Goal: Task Accomplishment & Management: Use online tool/utility

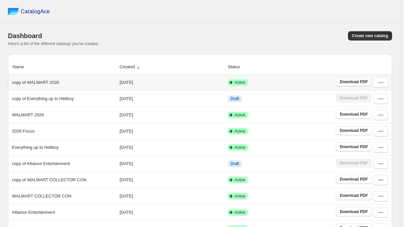
click at [365, 82] on span "Download PDF" at bounding box center [353, 81] width 28 height 5
click at [384, 85] on icon "button" at bounding box center [380, 82] width 7 height 7
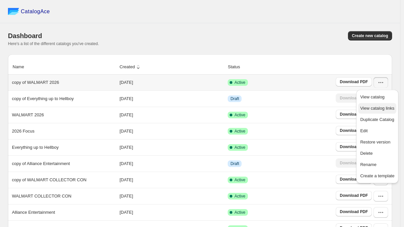
click at [369, 109] on span "View catalog links" at bounding box center [377, 108] width 34 height 5
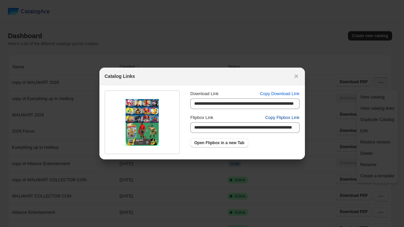
click at [269, 116] on span "Copy Flipbox Link" at bounding box center [282, 117] width 34 height 7
click at [295, 75] on icon ":rv:" at bounding box center [296, 76] width 4 height 4
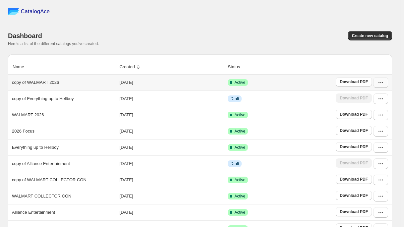
click at [381, 85] on icon "button" at bounding box center [380, 82] width 7 height 7
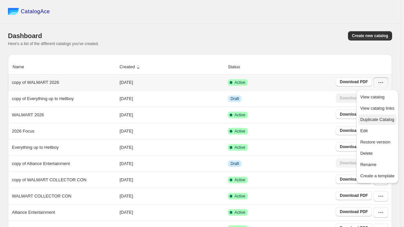
click at [369, 117] on span "Duplicate Catalog" at bounding box center [377, 119] width 34 height 7
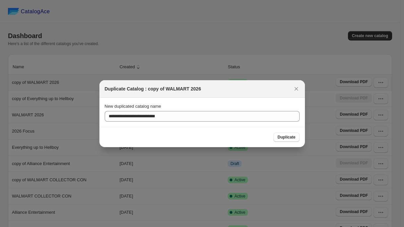
click at [288, 136] on span "Duplicate" at bounding box center [286, 136] width 18 height 5
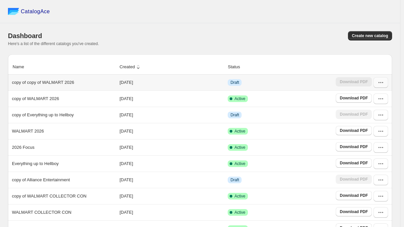
click at [386, 86] on button "button" at bounding box center [380, 82] width 15 height 11
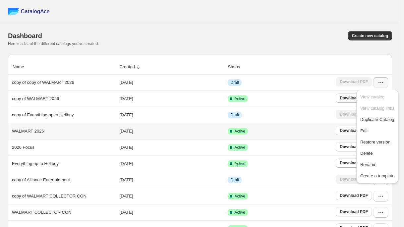
click at [33, 134] on th "WALMART 2026" at bounding box center [63, 131] width 110 height 16
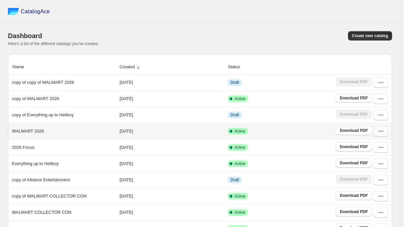
click at [385, 134] on button "button" at bounding box center [380, 131] width 15 height 11
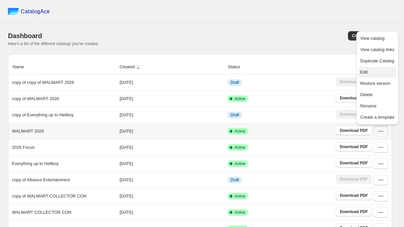
click at [369, 71] on span "Edit" at bounding box center [377, 72] width 34 height 7
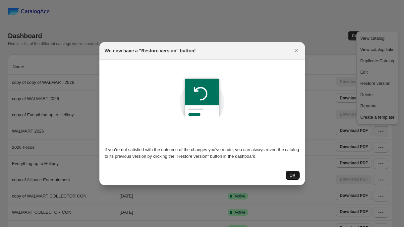
click at [293, 176] on span "OK" at bounding box center [292, 174] width 6 height 5
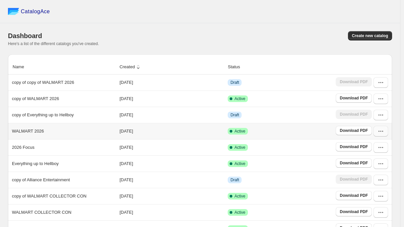
click at [383, 134] on button "button" at bounding box center [380, 131] width 15 height 11
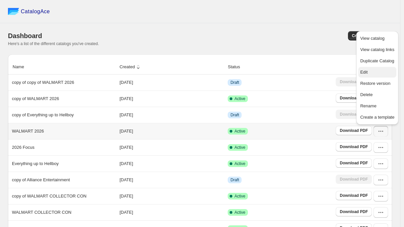
click at [367, 73] on span "Edit" at bounding box center [363, 72] width 7 height 5
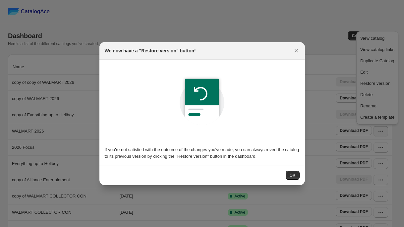
click at [291, 176] on span "OK" at bounding box center [292, 174] width 6 height 5
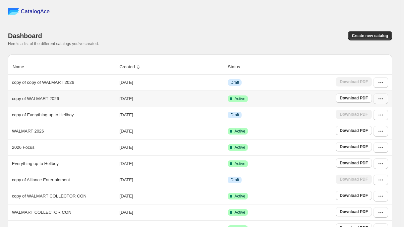
click at [385, 102] on button "button" at bounding box center [380, 98] width 15 height 11
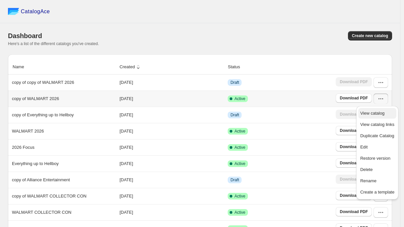
click at [378, 112] on span "View catalog" at bounding box center [372, 113] width 24 height 5
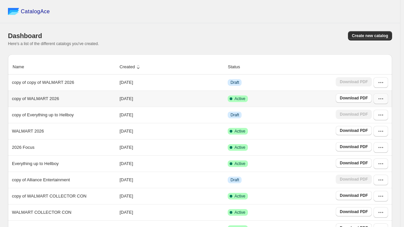
click at [383, 101] on icon "button" at bounding box center [380, 98] width 7 height 7
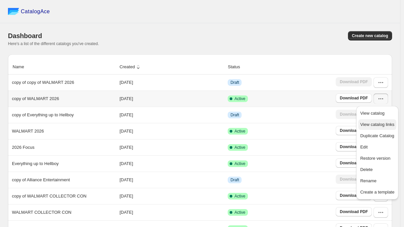
click at [373, 122] on span "View catalog links" at bounding box center [377, 124] width 34 height 5
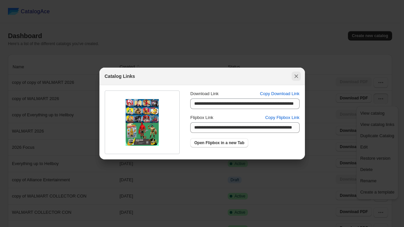
click at [297, 75] on icon ":r47:" at bounding box center [296, 76] width 7 height 7
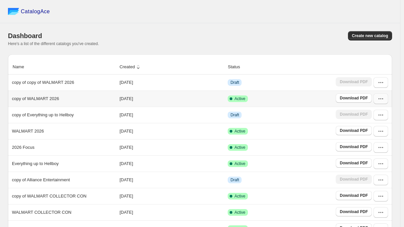
click at [384, 102] on icon "button" at bounding box center [380, 98] width 7 height 7
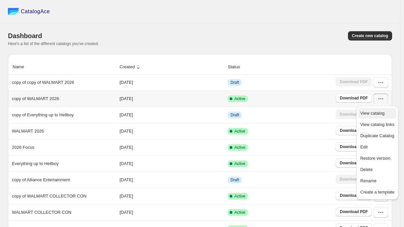
click at [378, 112] on span "View catalog" at bounding box center [372, 113] width 24 height 5
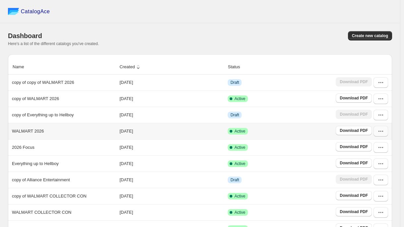
click at [384, 135] on button "button" at bounding box center [380, 131] width 15 height 11
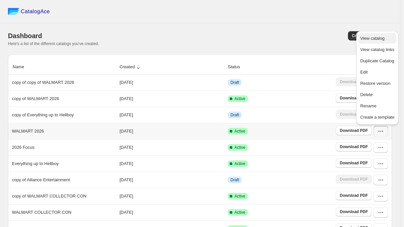
click at [367, 36] on span "View catalog" at bounding box center [372, 38] width 24 height 5
click at [383, 134] on icon "button" at bounding box center [380, 131] width 7 height 7
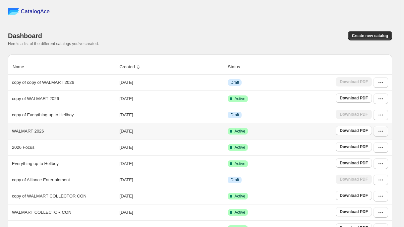
click at [384, 134] on icon "button" at bounding box center [380, 131] width 7 height 7
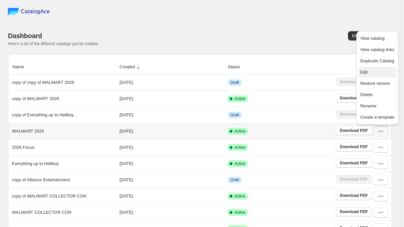
click at [363, 70] on span "Edit" at bounding box center [363, 72] width 7 height 5
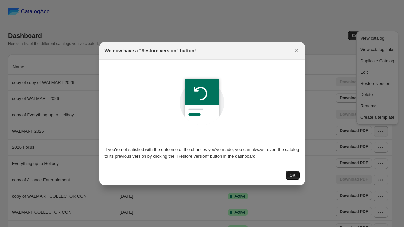
click at [291, 175] on span "OK" at bounding box center [292, 174] width 6 height 5
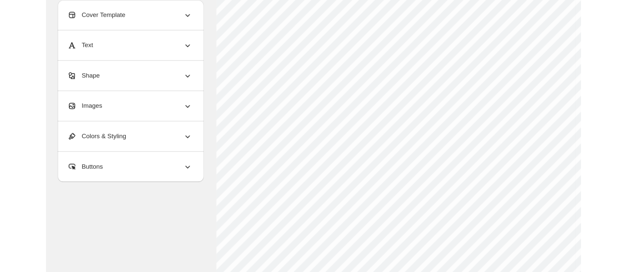
scroll to position [99, 0]
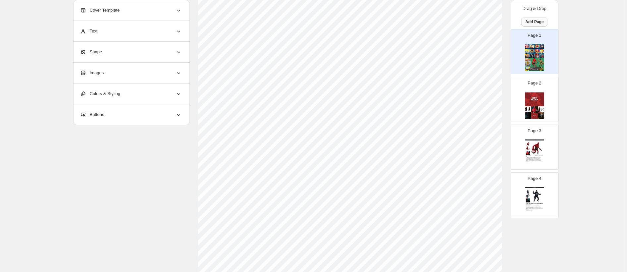
click at [407, 20] on span "Add Page" at bounding box center [534, 21] width 18 height 5
click at [407, 36] on span "Cover / Blank Page" at bounding box center [532, 35] width 37 height 5
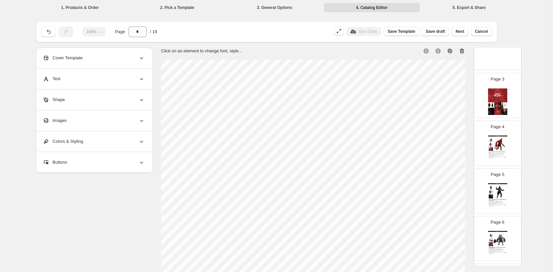
scroll to position [58, 0]
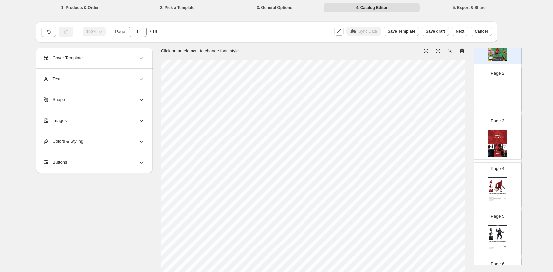
click at [407, 89] on img at bounding box center [497, 95] width 19 height 27
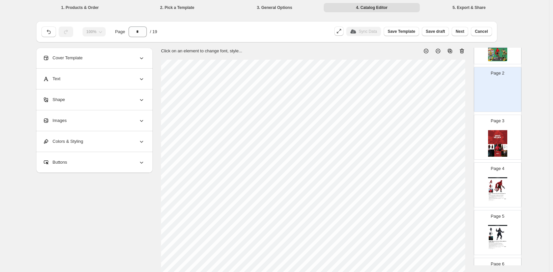
click at [407, 49] on icon at bounding box center [461, 51] width 7 height 7
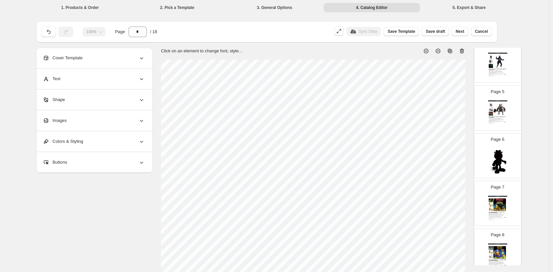
scroll to position [207, 0]
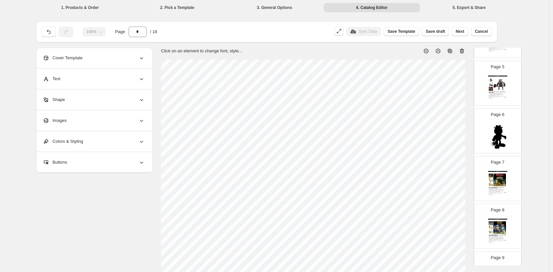
click at [407, 132] on img at bounding box center [497, 136] width 19 height 27
type input "*"
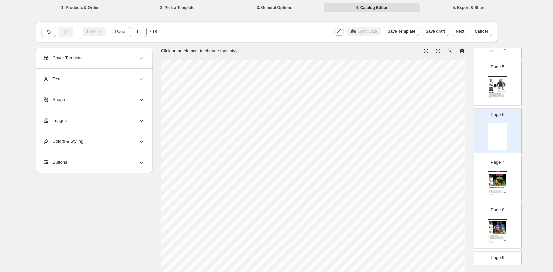
click at [67, 122] on span "Images" at bounding box center [55, 120] width 24 height 7
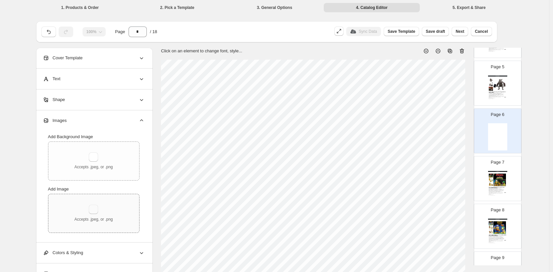
click at [92, 208] on button "button" at bounding box center [93, 209] width 9 height 9
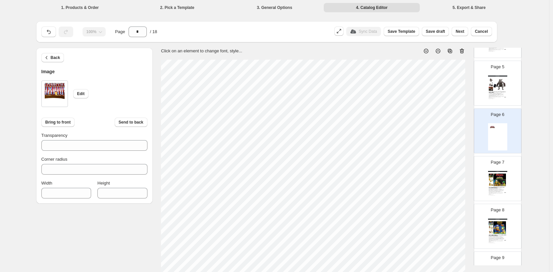
type input "***"
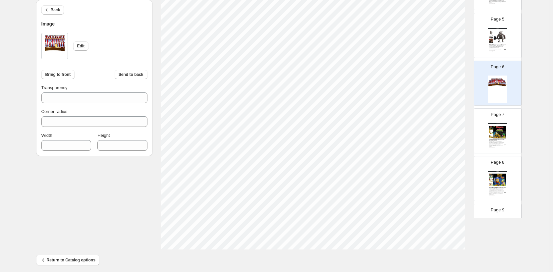
scroll to position [208, 0]
click at [57, 8] on span "Back" at bounding box center [56, 9] width 10 height 5
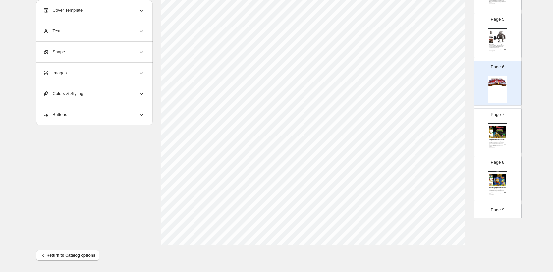
click at [68, 69] on div "Images" at bounding box center [94, 73] width 102 height 21
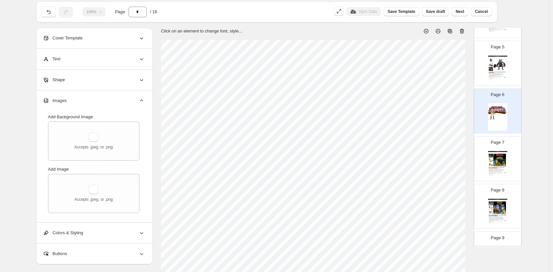
scroll to position [106, 0]
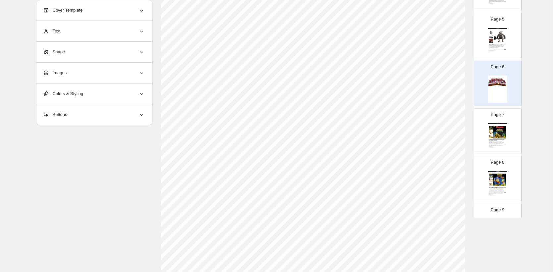
click at [67, 74] on span "Images" at bounding box center [55, 73] width 24 height 7
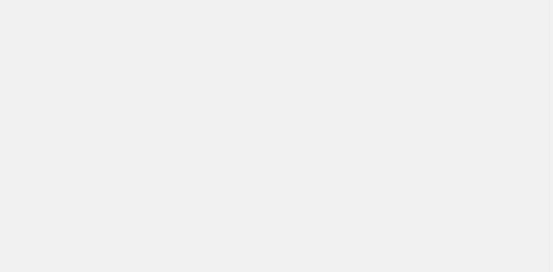
scroll to position [0, 0]
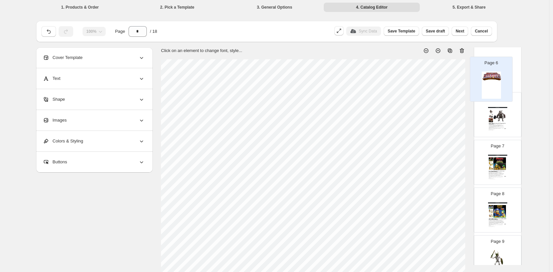
scroll to position [204, 0]
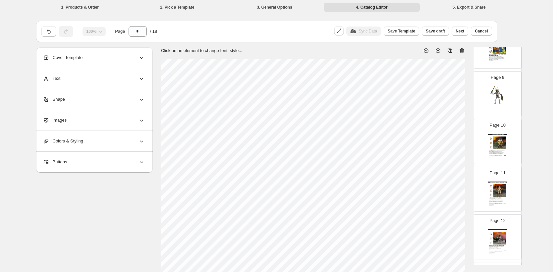
scroll to position [379, 0]
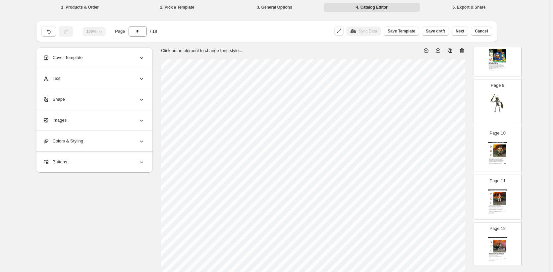
click at [502, 102] on img at bounding box center [497, 107] width 19 height 27
type input "*"
click at [70, 119] on div "Images" at bounding box center [94, 120] width 102 height 21
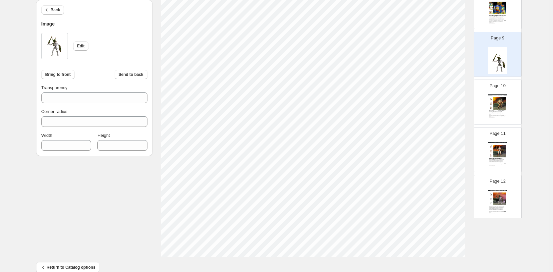
scroll to position [208, 0]
click at [56, 9] on span "Back" at bounding box center [56, 9] width 10 height 5
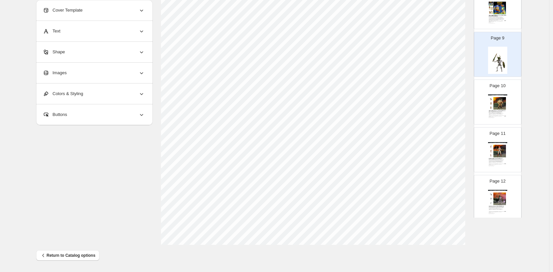
click at [86, 74] on div "Images" at bounding box center [94, 73] width 102 height 21
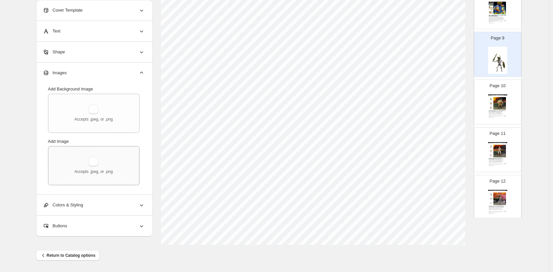
click at [101, 161] on div "Accepts .jpeg, or .png" at bounding box center [93, 165] width 38 height 17
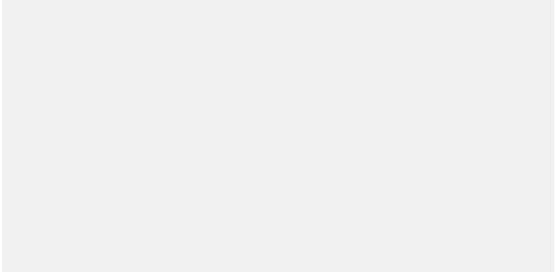
scroll to position [0, 0]
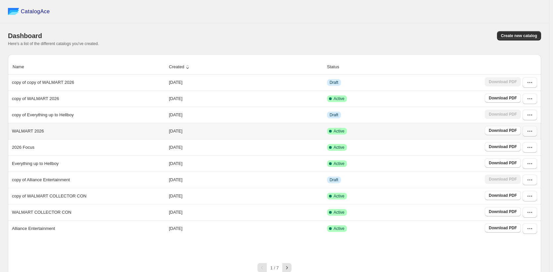
click at [533, 135] on button "button" at bounding box center [529, 131] width 15 height 11
click at [516, 183] on button "Edit" at bounding box center [526, 179] width 38 height 11
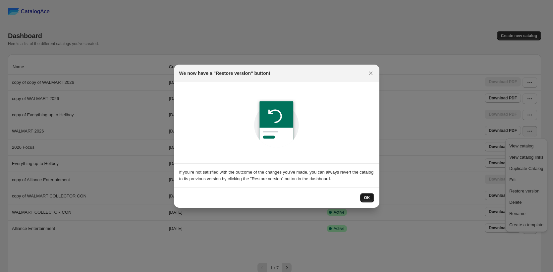
click at [362, 199] on button "OK" at bounding box center [367, 197] width 14 height 9
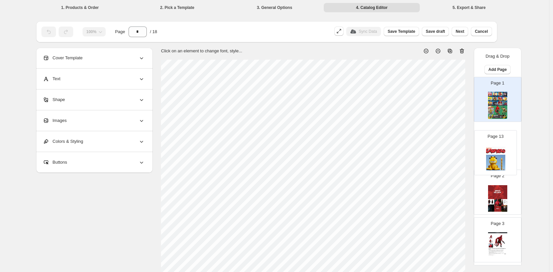
drag, startPoint x: 496, startPoint y: 152, endPoint x: 489, endPoint y: 173, distance: 22.5
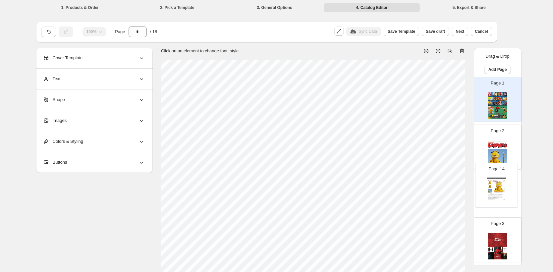
drag, startPoint x: 500, startPoint y: 188, endPoint x: 499, endPoint y: 182, distance: 5.3
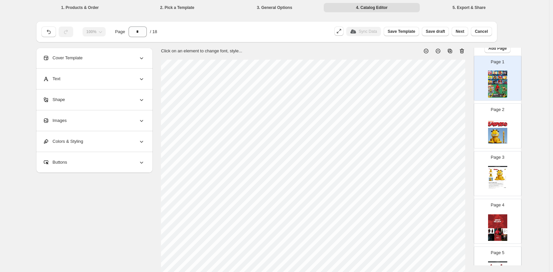
scroll to position [13, 0]
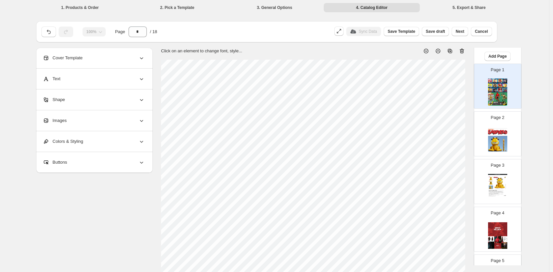
click at [499, 182] on img at bounding box center [499, 182] width 13 height 13
type input "*"
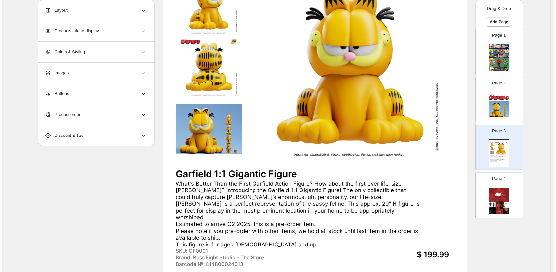
scroll to position [0, 0]
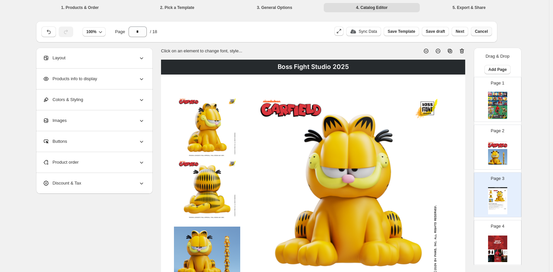
click at [481, 31] on span "Cancel" at bounding box center [480, 31] width 13 height 5
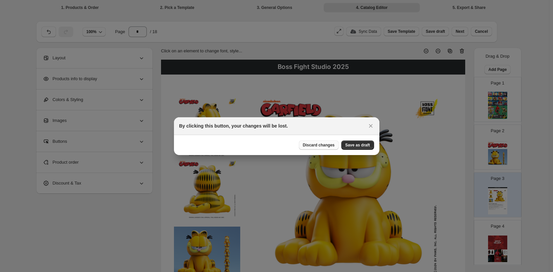
click at [321, 145] on span "Discard changes" at bounding box center [319, 144] width 32 height 5
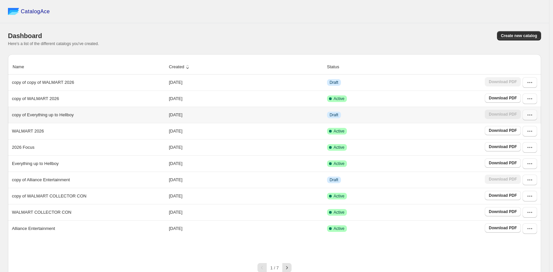
click at [533, 120] on button "button" at bounding box center [529, 115] width 15 height 11
click at [511, 163] on span "Edit" at bounding box center [512, 163] width 7 height 5
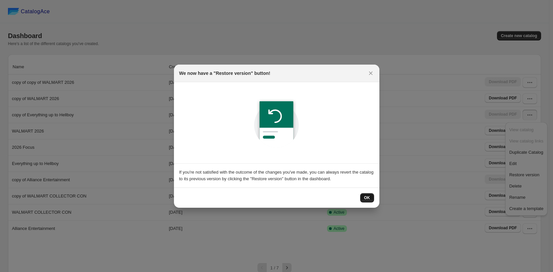
click at [362, 192] on div "OK" at bounding box center [276, 197] width 205 height 20
click at [363, 194] on button "OK" at bounding box center [367, 197] width 14 height 9
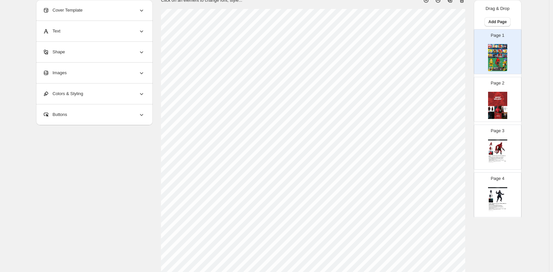
scroll to position [189, 0]
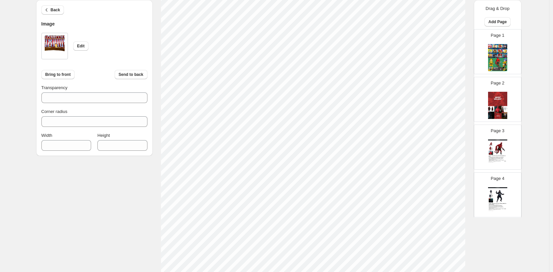
scroll to position [296, 0]
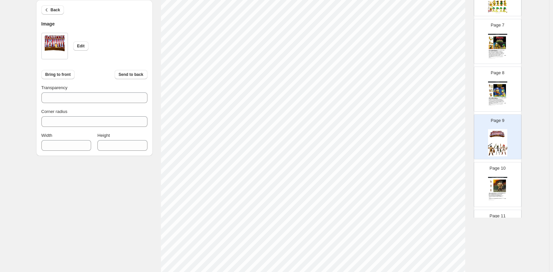
type input "***"
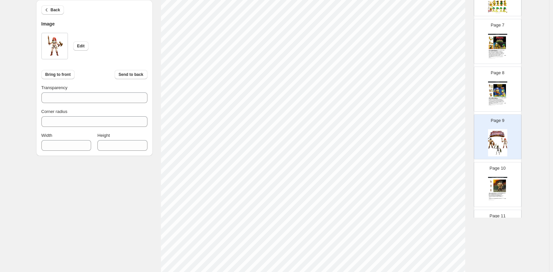
type input "***"
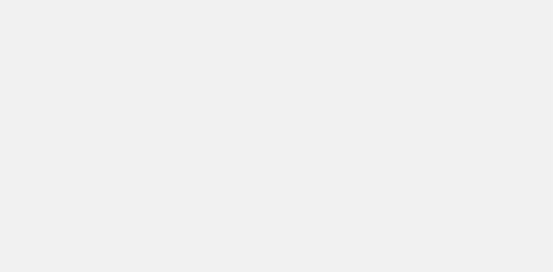
scroll to position [0, 0]
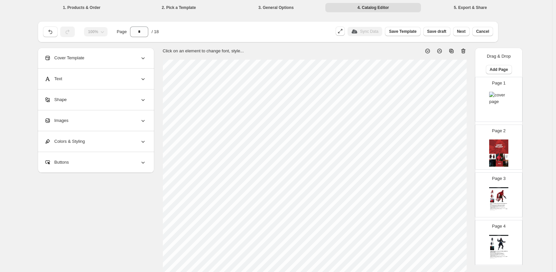
drag, startPoint x: 496, startPoint y: 174, endPoint x: 500, endPoint y: 90, distance: 84.2
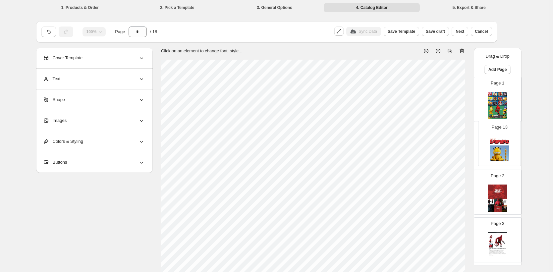
drag, startPoint x: 504, startPoint y: 116, endPoint x: 506, endPoint y: 151, distance: 35.5
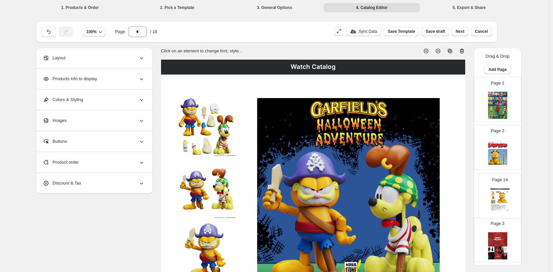
drag, startPoint x: 501, startPoint y: 175, endPoint x: 501, endPoint y: 196, distance: 20.9
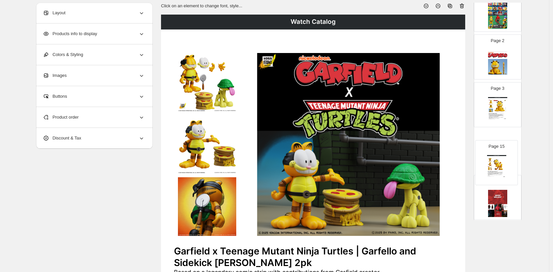
scroll to position [46, 0]
drag, startPoint x: 497, startPoint y: 160, endPoint x: 497, endPoint y: 149, distance: 10.9
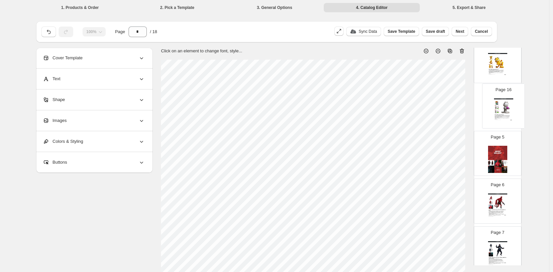
scroll to position [0, 0]
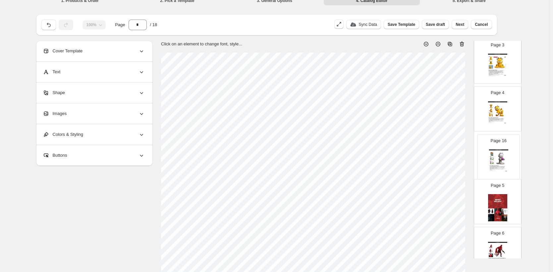
drag, startPoint x: 503, startPoint y: 91, endPoint x: 503, endPoint y: 161, distance: 69.5
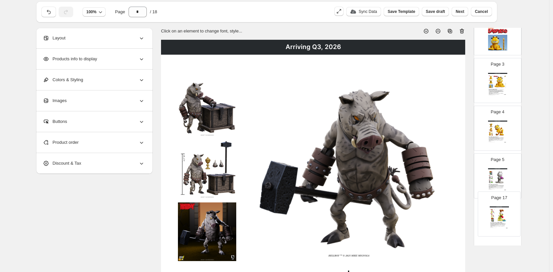
scroll to position [21, 0]
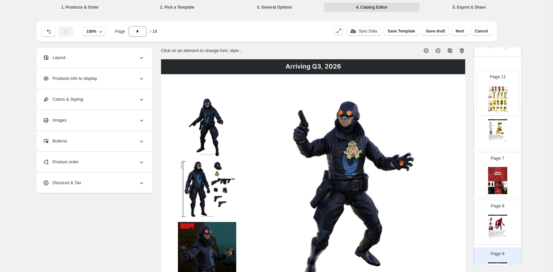
scroll to position [255, 0]
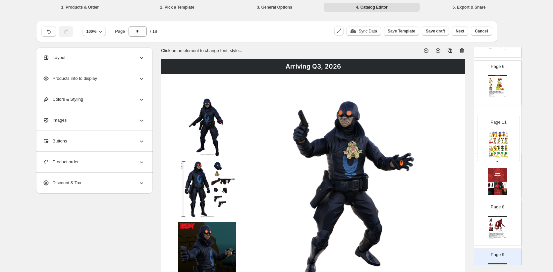
drag, startPoint x: 496, startPoint y: 224, endPoint x: 497, endPoint y: 137, distance: 87.4
click at [497, 137] on div "Page 1 Page 2 Page 3 Boss Fight Studio 2025 Garfield 1:1 Gigantic Figure What's…" at bounding box center [497, 249] width 48 height 855
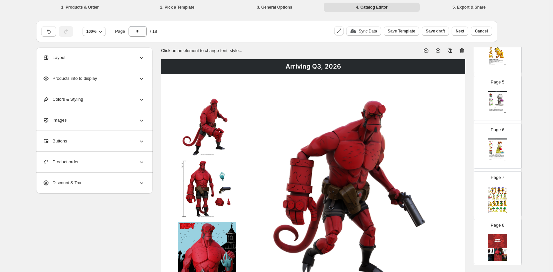
scroll to position [199, 0]
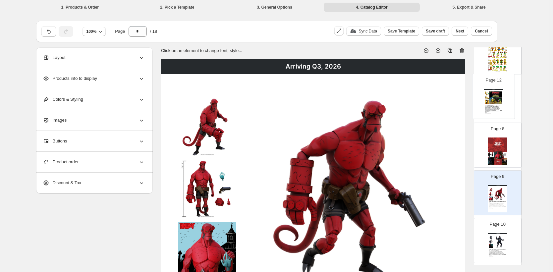
scroll to position [331, 0]
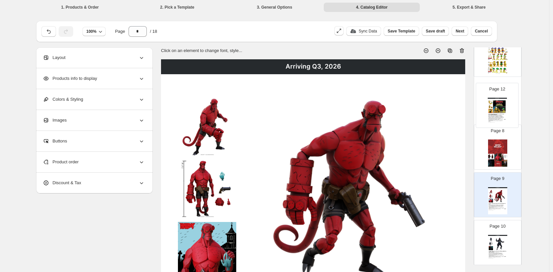
drag, startPoint x: 500, startPoint y: 166, endPoint x: 500, endPoint y: 102, distance: 64.6
click at [500, 103] on div "Page 1 Page 2 Page 3 Boss Fight Studio 2025 Garfield 1:1 Gigantic Figure What's…" at bounding box center [497, 173] width 48 height 855
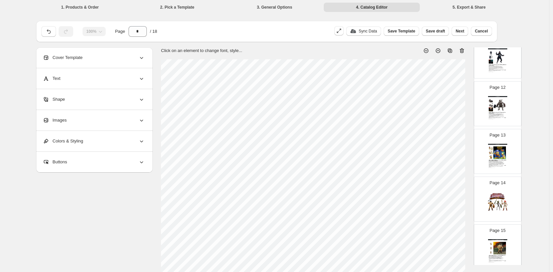
scroll to position [534, 0]
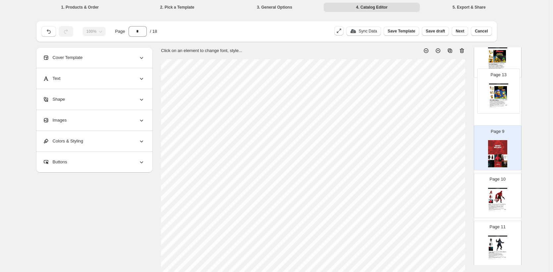
drag, startPoint x: 498, startPoint y: 144, endPoint x: 501, endPoint y: 93, distance: 51.4
click at [501, 93] on div "Page 1 Page 2 Page 3 Boss Fight Studio 2025 Garfield 1:1 Gigantic Figure What's…" at bounding box center [497, 126] width 48 height 855
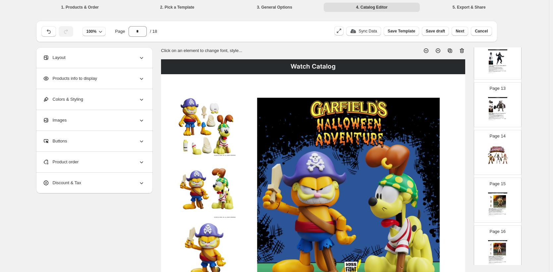
scroll to position [623, 0]
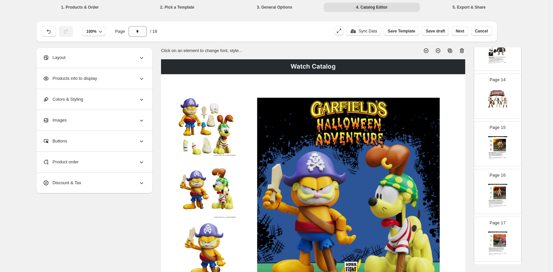
click at [498, 102] on img at bounding box center [497, 101] width 19 height 27
type input "**"
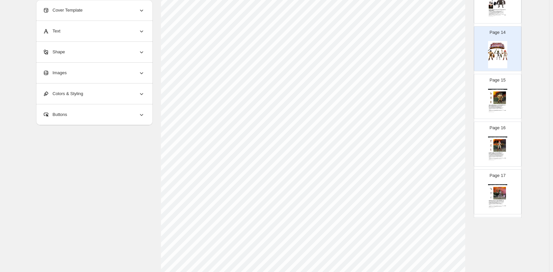
scroll to position [97, 0]
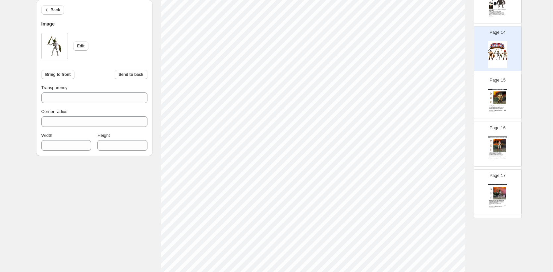
type input "***"
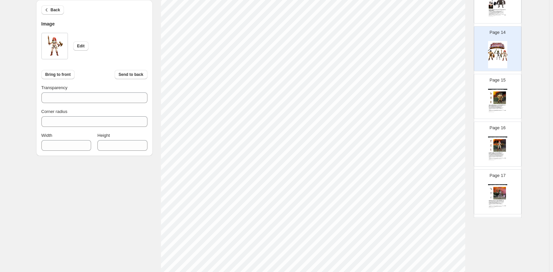
type input "***"
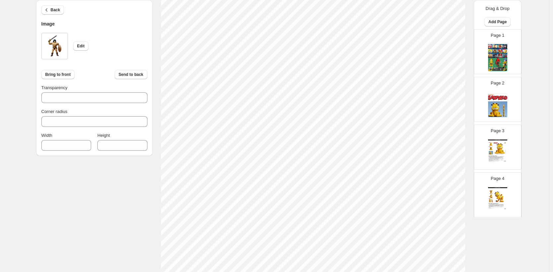
scroll to position [623, 0]
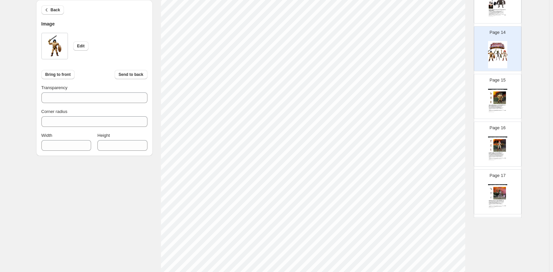
type input "***"
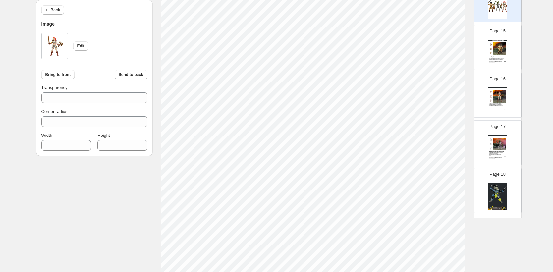
scroll to position [684, 0]
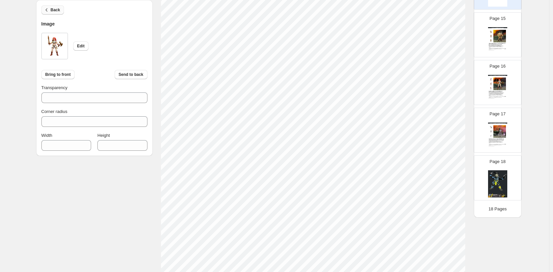
click at [53, 10] on span "Back" at bounding box center [56, 9] width 10 height 5
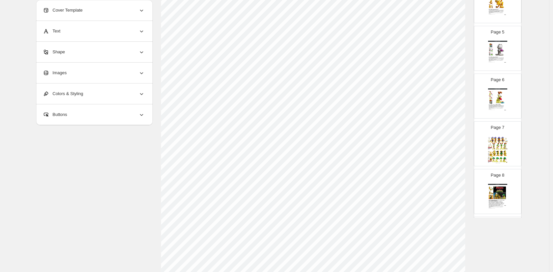
scroll to position [0, 0]
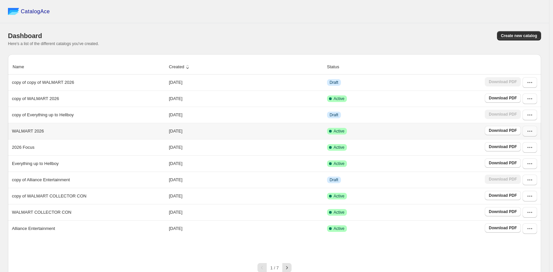
click at [532, 134] on icon "button" at bounding box center [529, 131] width 7 height 7
click at [516, 176] on span "Edit" at bounding box center [526, 179] width 34 height 7
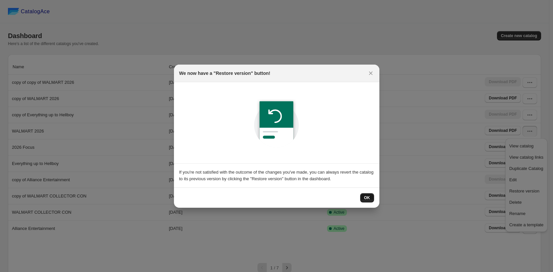
click at [367, 198] on span "OK" at bounding box center [367, 197] width 6 height 5
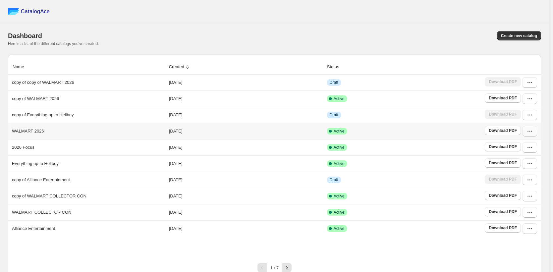
click at [533, 134] on icon "button" at bounding box center [529, 131] width 7 height 7
click at [513, 178] on span "Edit" at bounding box center [512, 179] width 7 height 5
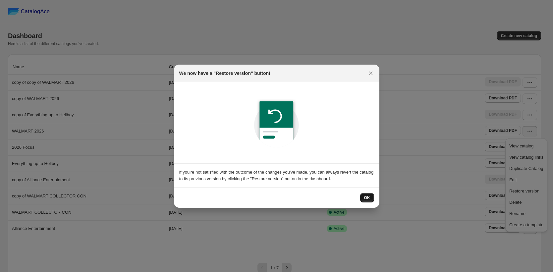
click at [361, 197] on button "OK" at bounding box center [367, 197] width 14 height 9
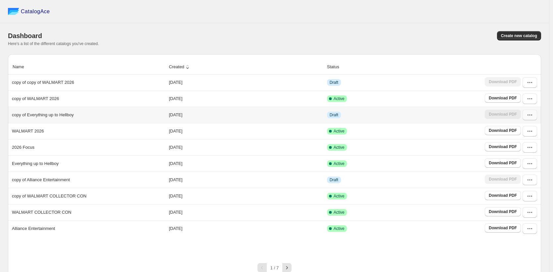
click at [534, 119] on button "button" at bounding box center [529, 115] width 15 height 11
click at [519, 161] on span "Edit" at bounding box center [526, 163] width 34 height 7
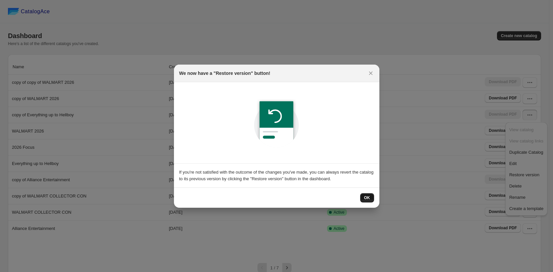
click at [365, 193] on button "OK" at bounding box center [367, 197] width 14 height 9
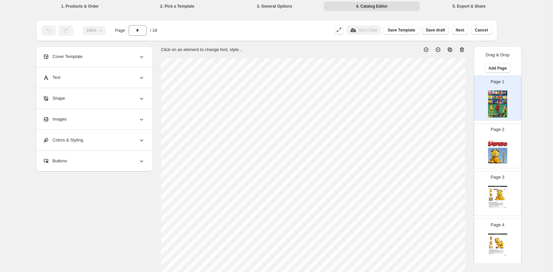
click at [434, 31] on span "Save draft" at bounding box center [434, 29] width 19 height 5
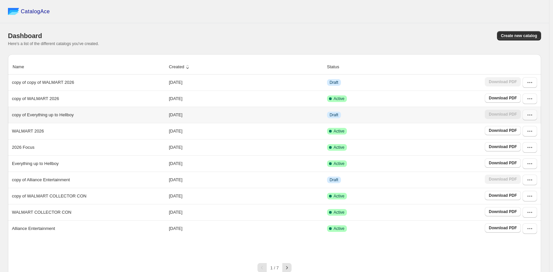
click at [533, 119] on button "button" at bounding box center [529, 115] width 15 height 11
click at [454, 121] on td "Draft" at bounding box center [404, 115] width 158 height 16
click at [532, 115] on icon "button" at bounding box center [531, 115] width 1 height 1
click at [520, 162] on span "Edit" at bounding box center [526, 163] width 34 height 7
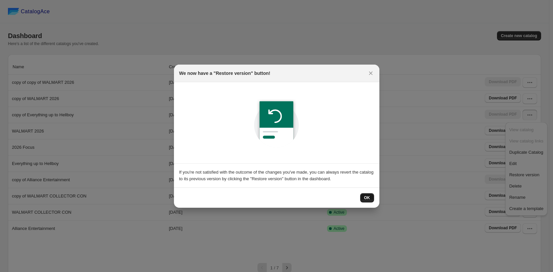
click at [370, 195] on button "OK" at bounding box center [367, 197] width 14 height 9
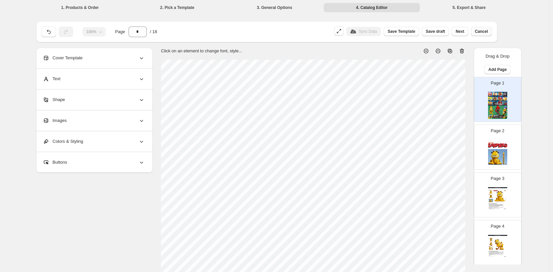
click at [481, 34] on button "Cancel" at bounding box center [480, 31] width 21 height 9
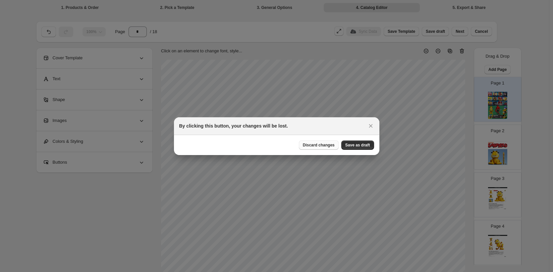
click at [316, 147] on span "Discard changes" at bounding box center [319, 144] width 32 height 5
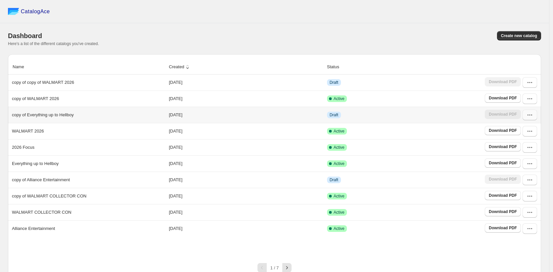
click at [533, 118] on icon "button" at bounding box center [529, 115] width 7 height 7
click at [512, 195] on span "Rename" at bounding box center [517, 197] width 16 height 5
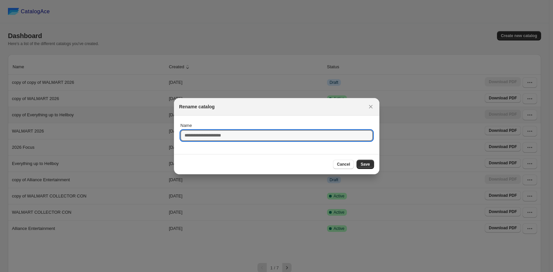
drag, startPoint x: 242, startPoint y: 136, endPoint x: 167, endPoint y: 132, distance: 74.6
type input "**********"
click at [364, 165] on span "Save" at bounding box center [364, 164] width 9 height 5
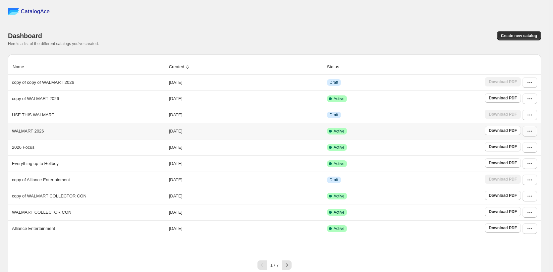
click at [535, 135] on button "button" at bounding box center [529, 131] width 15 height 11
click at [517, 175] on button "Edit" at bounding box center [526, 179] width 38 height 11
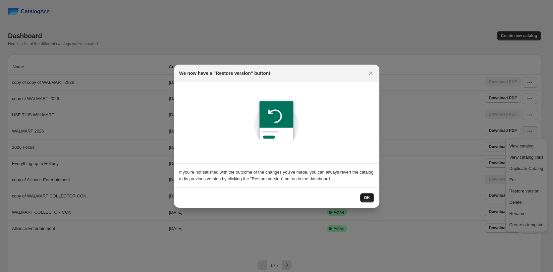
click at [365, 196] on span "OK" at bounding box center [367, 197] width 6 height 5
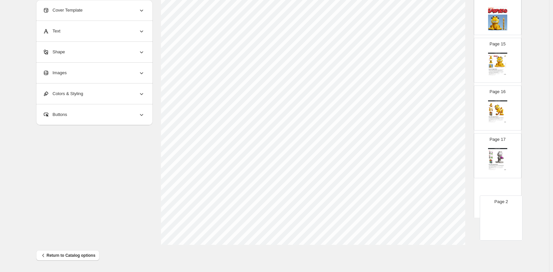
scroll to position [729, 0]
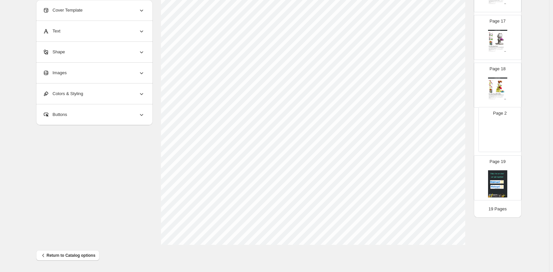
drag, startPoint x: 496, startPoint y: 86, endPoint x: 497, endPoint y: 134, distance: 48.0
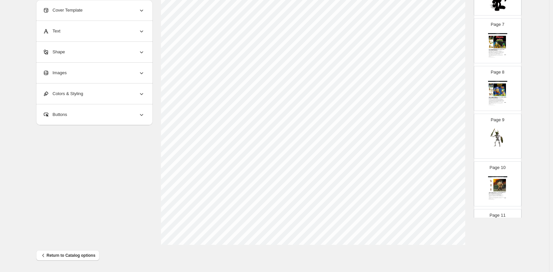
scroll to position [0, 0]
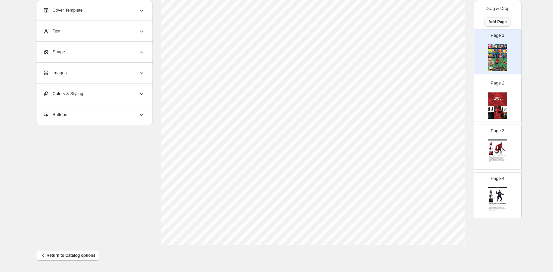
click at [490, 24] on span "Add Page" at bounding box center [497, 21] width 18 height 5
click at [482, 45] on span "Product Grid Page" at bounding box center [494, 46] width 35 height 5
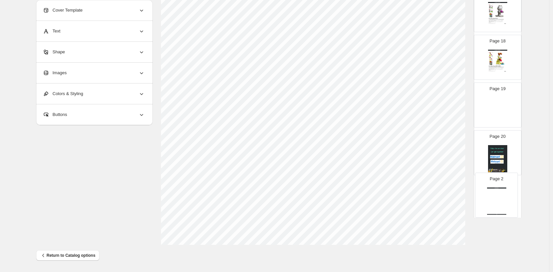
scroll to position [777, 0]
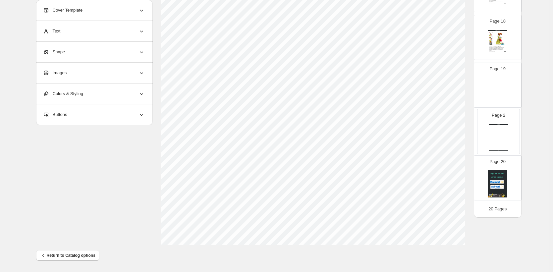
drag, startPoint x: 502, startPoint y: 99, endPoint x: 503, endPoint y: 131, distance: 32.8
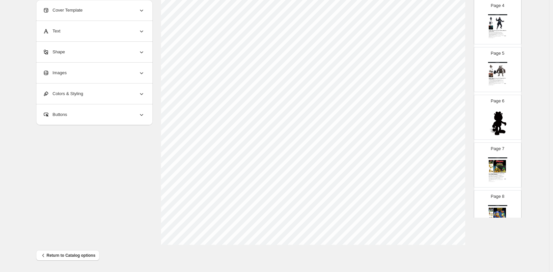
scroll to position [0, 0]
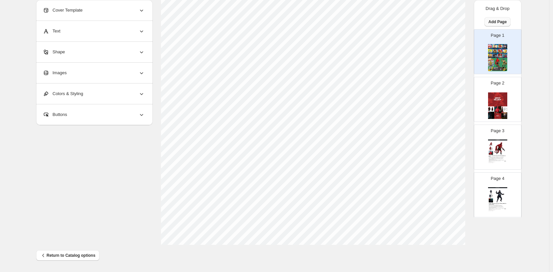
click at [493, 22] on span "Add Page" at bounding box center [497, 21] width 18 height 5
click at [488, 44] on span "Product Grid Page" at bounding box center [495, 47] width 37 height 7
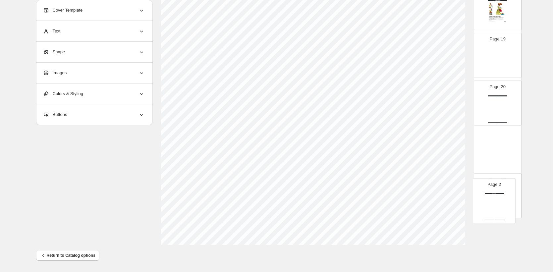
scroll to position [825, 0]
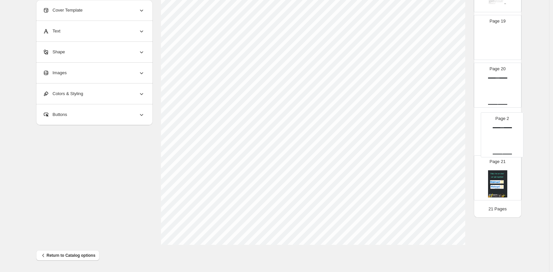
drag, startPoint x: 496, startPoint y: 99, endPoint x: 501, endPoint y: 137, distance: 37.8
click at [497, 94] on div "Watch Catalog Watch Catalog | Page undefined" at bounding box center [497, 90] width 19 height 27
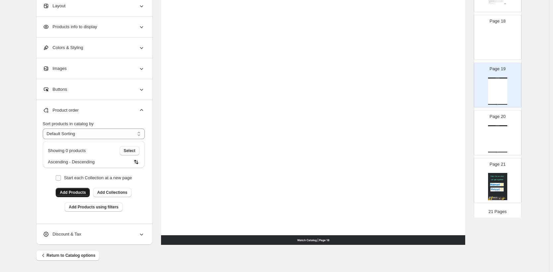
click at [75, 194] on span "Add Products" at bounding box center [73, 192] width 26 height 5
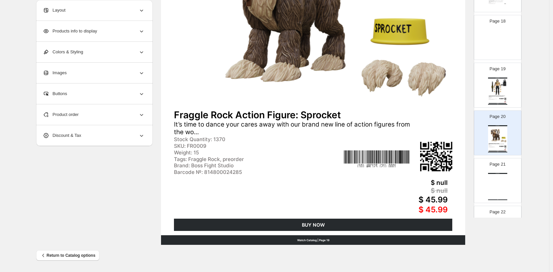
click at [494, 39] on img at bounding box center [497, 43] width 19 height 27
type input "**"
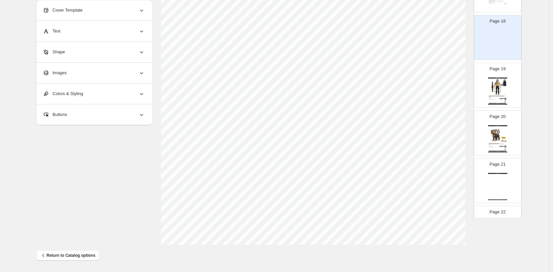
click at [60, 25] on div "Text" at bounding box center [94, 31] width 102 height 21
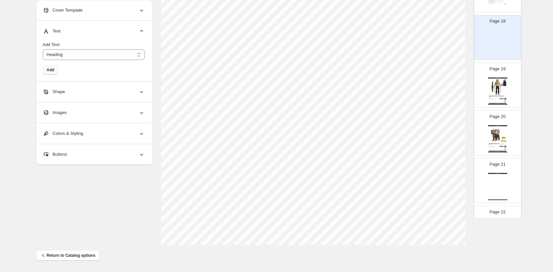
click at [52, 70] on span "Add" at bounding box center [51, 69] width 8 height 5
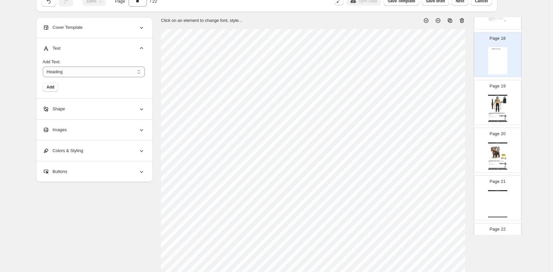
scroll to position [26, 0]
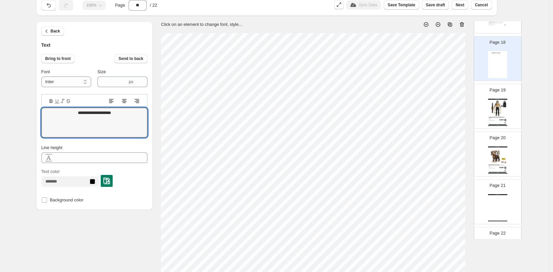
drag, startPoint x: 136, startPoint y: 112, endPoint x: 35, endPoint y: 114, distance: 101.0
type textarea "**********"
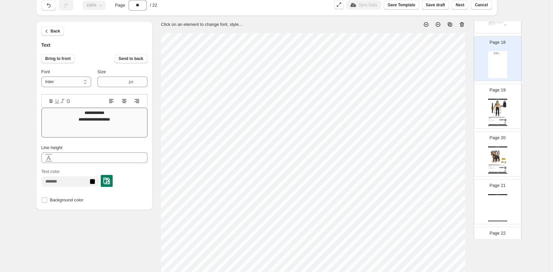
scroll to position [5, 1]
type textarea "**********"
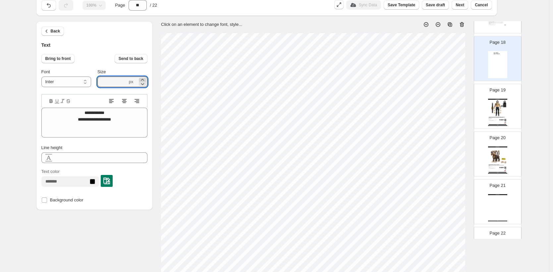
click at [146, 79] on icon at bounding box center [142, 79] width 7 height 7
click at [146, 78] on icon at bounding box center [142, 79] width 7 height 7
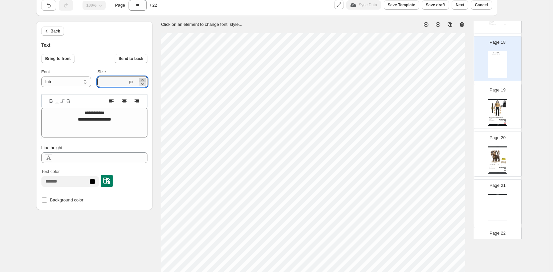
click at [146, 78] on icon at bounding box center [142, 79] width 7 height 7
click at [144, 79] on icon at bounding box center [142, 80] width 3 height 2
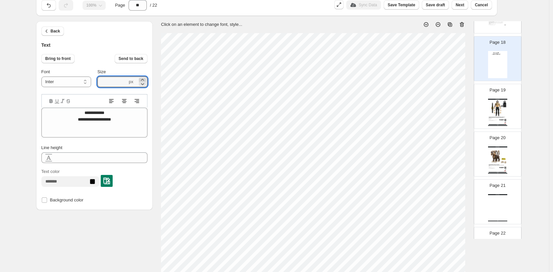
click at [144, 79] on icon at bounding box center [142, 80] width 3 height 2
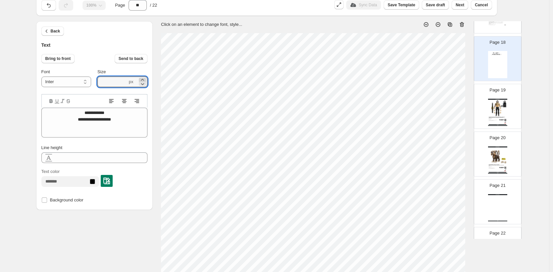
click at [144, 79] on icon at bounding box center [142, 80] width 3 height 2
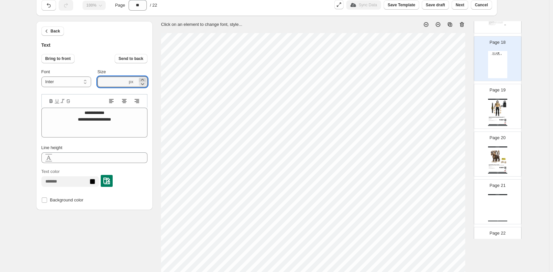
click at [144, 79] on icon at bounding box center [142, 80] width 3 height 2
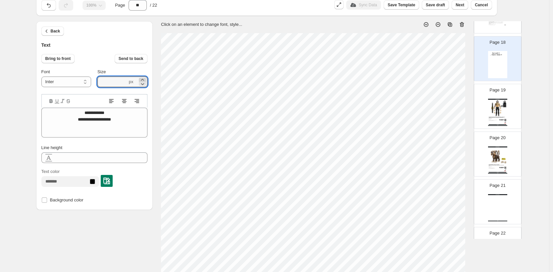
click at [144, 79] on icon at bounding box center [142, 80] width 3 height 2
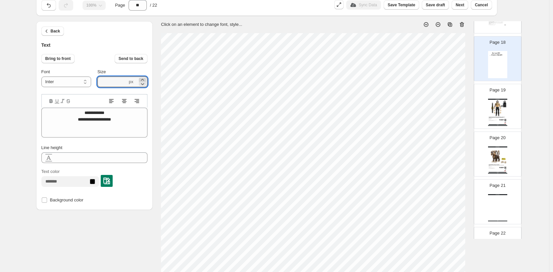
click at [144, 79] on icon at bounding box center [142, 80] width 3 height 2
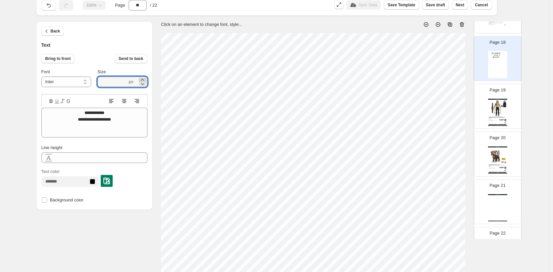
click at [144, 79] on icon at bounding box center [142, 80] width 3 height 2
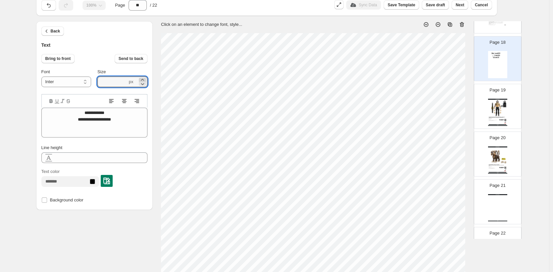
click at [144, 79] on icon at bounding box center [142, 80] width 3 height 2
type input "****"
type input "*****"
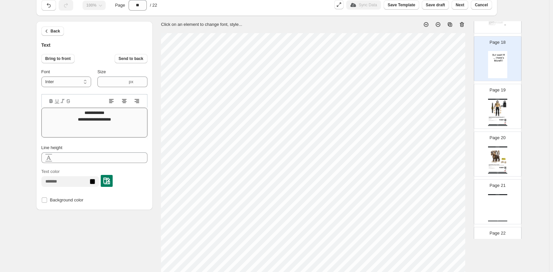
click at [129, 135] on div "**********" at bounding box center [274, 223] width 477 height 405
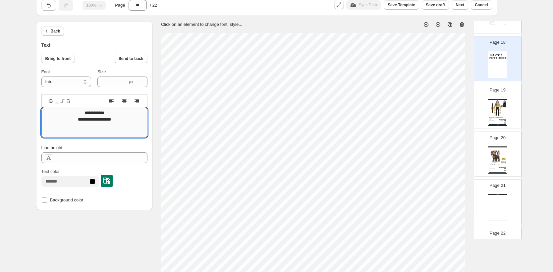
type textarea "**********"
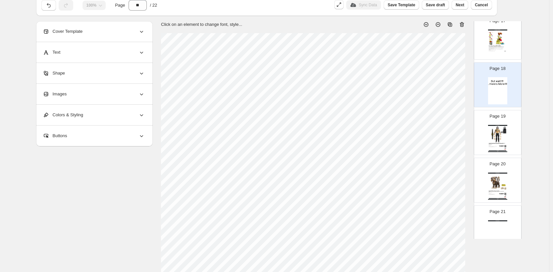
scroll to position [856, 0]
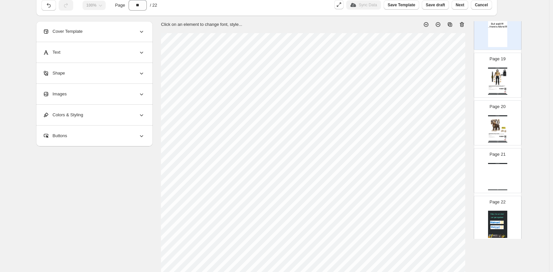
click at [501, 163] on div "Watch Catalog" at bounding box center [497, 163] width 19 height 1
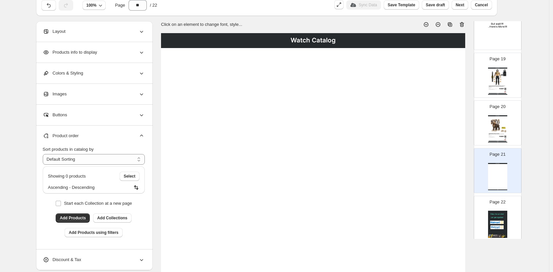
click at [464, 24] on icon at bounding box center [462, 24] width 4 height 5
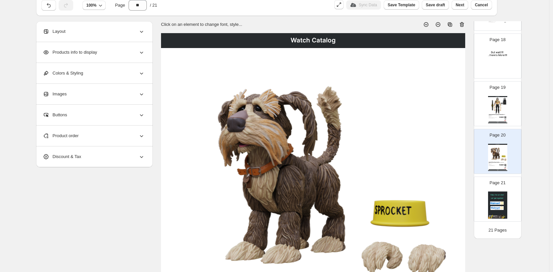
click at [497, 105] on img at bounding box center [497, 105] width 18 height 16
type input "**"
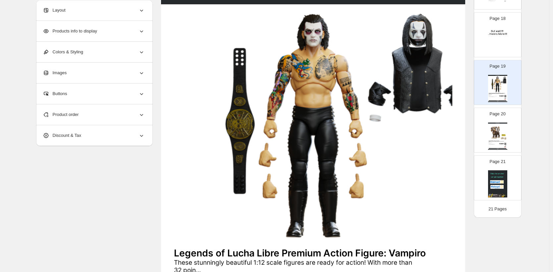
scroll to position [75, 0]
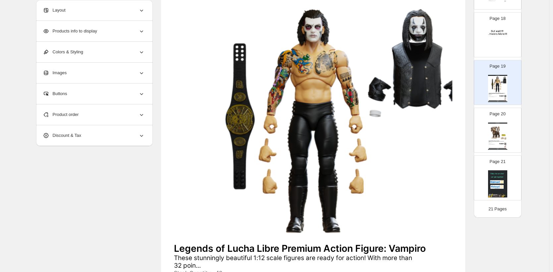
click at [318, 112] on img at bounding box center [313, 122] width 278 height 237
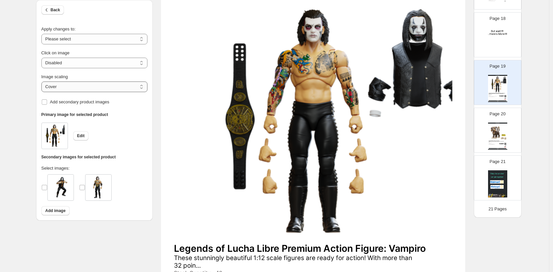
click at [144, 88] on select "***** *******" at bounding box center [94, 86] width 106 height 11
click at [43, 89] on select "***** *******" at bounding box center [94, 86] width 106 height 11
select select "*****"
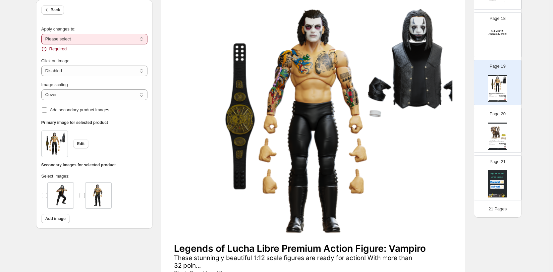
click at [49, 101] on div "Image scaling ***** ******* Cover Add secondary product images" at bounding box center [94, 95] width 106 height 38
click at [151, 35] on div "**********" at bounding box center [94, 39] width 117 height 79
click at [142, 40] on select "**********" at bounding box center [94, 39] width 106 height 11
select select "**********"
click at [43, 34] on select "**********" at bounding box center [94, 39] width 106 height 11
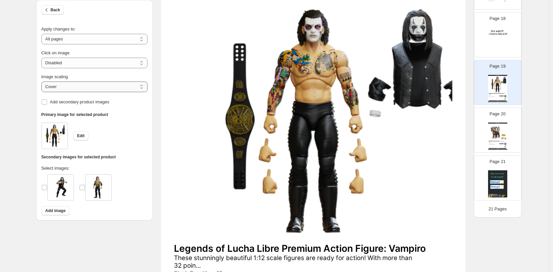
click at [142, 88] on select "***** *******" at bounding box center [94, 86] width 106 height 11
select select "*******"
click at [43, 81] on select "***** *******" at bounding box center [94, 86] width 106 height 11
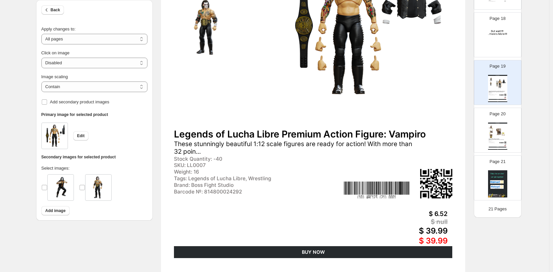
scroll to position [166, 0]
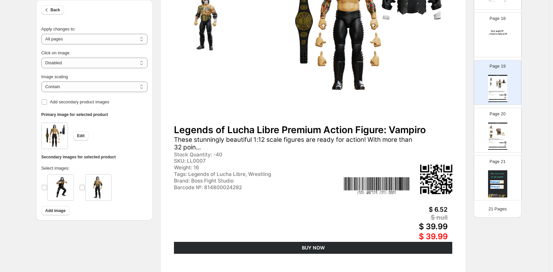
click at [209, 142] on div "These stunningly beautiful 1:12 scale figures are ready for action! With more t…" at bounding box center [296, 143] width 245 height 15
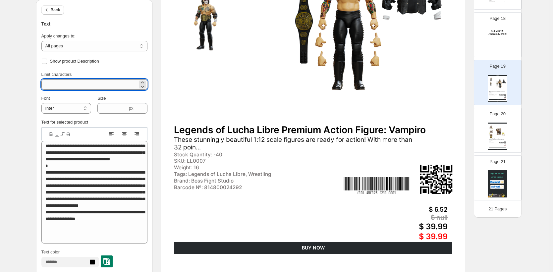
drag, startPoint x: 67, startPoint y: 81, endPoint x: 44, endPoint y: 85, distance: 23.1
click at [44, 85] on input "**" at bounding box center [89, 84] width 96 height 11
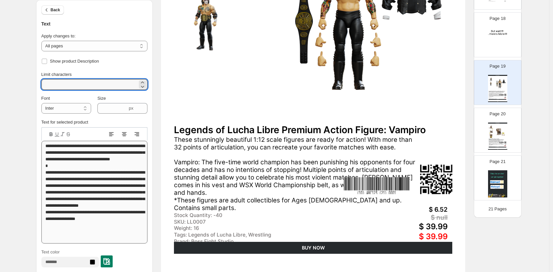
scroll to position [1, 0]
type input "***"
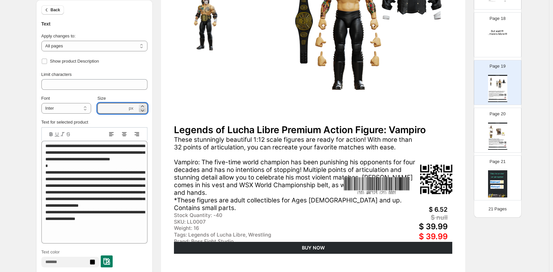
click at [146, 109] on icon at bounding box center [142, 110] width 7 height 7
type input "****"
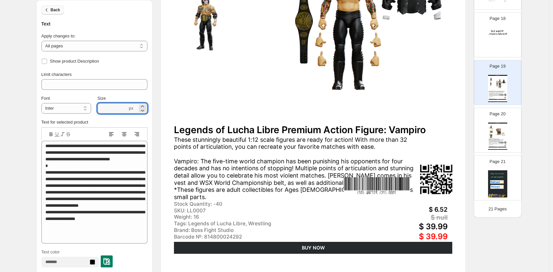
click at [53, 10] on span "Back" at bounding box center [56, 9] width 10 height 5
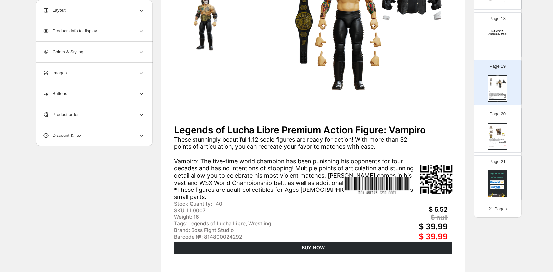
click at [65, 31] on span "Products info to display" at bounding box center [70, 31] width 54 height 7
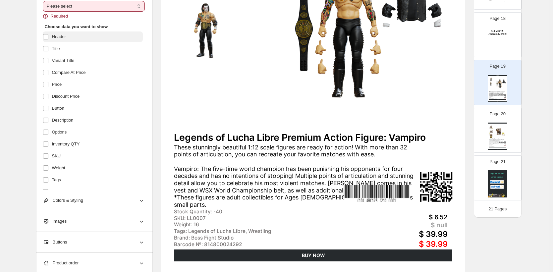
scroll to position [154, 0]
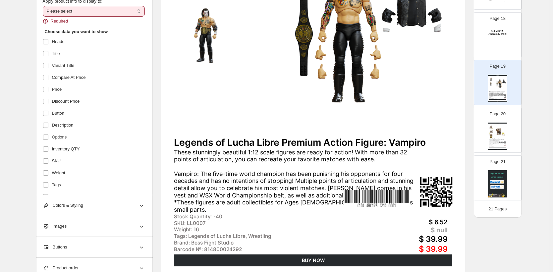
click at [141, 11] on select "**********" at bounding box center [94, 11] width 102 height 11
select select "**********"
click at [44, 6] on select "**********" at bounding box center [94, 11] width 102 height 11
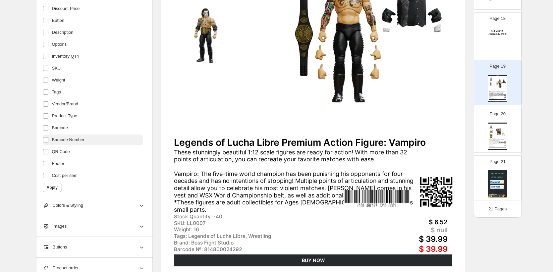
scroll to position [89, 0]
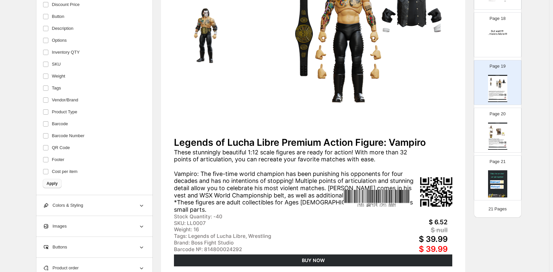
click at [56, 183] on span "Apply" at bounding box center [52, 183] width 11 height 5
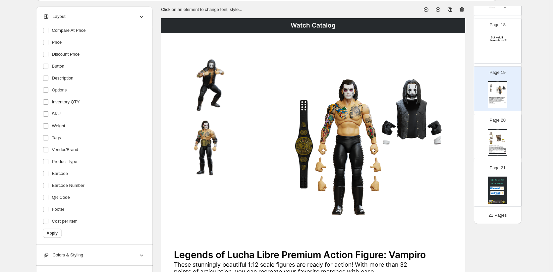
scroll to position [42, 0]
click at [497, 143] on img at bounding box center [499, 137] width 13 height 13
type input "**"
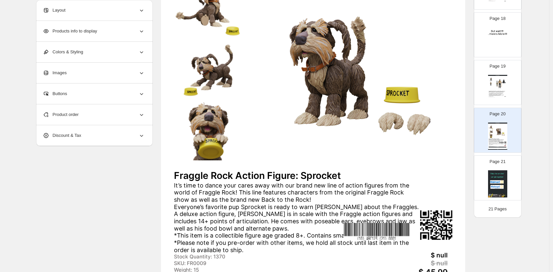
scroll to position [208, 0]
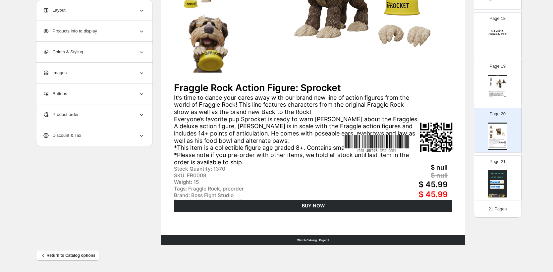
click at [366, 139] on img at bounding box center [376, 143] width 66 height 17
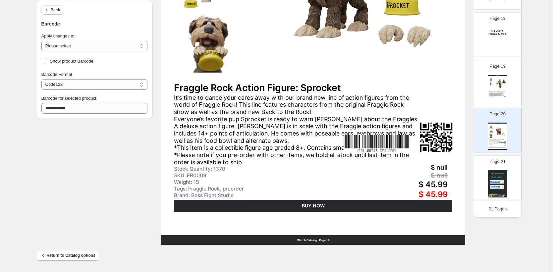
click at [250, 135] on div "It’s time to dance your cares away with our brand new line of action figures fr…" at bounding box center [296, 130] width 245 height 72
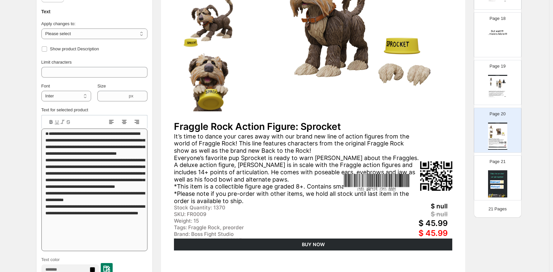
scroll to position [130, 0]
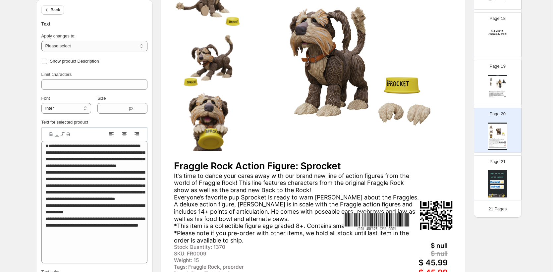
click at [142, 46] on select "**********" at bounding box center [94, 46] width 106 height 11
select select "**********"
click at [43, 41] on select "**********" at bounding box center [94, 46] width 106 height 11
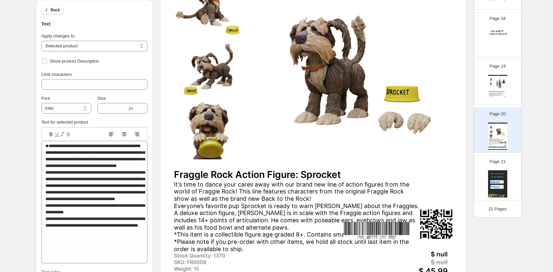
scroll to position [0, 0]
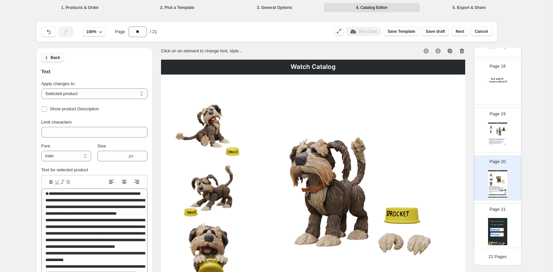
click at [48, 56] on icon "button" at bounding box center [46, 57] width 7 height 7
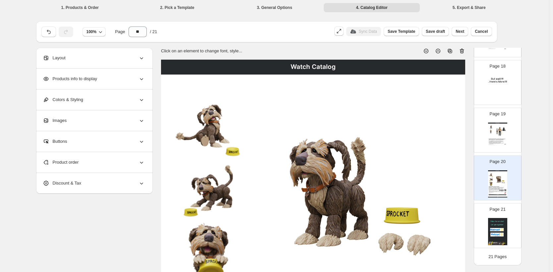
click at [80, 75] on span "Products info to display" at bounding box center [70, 78] width 54 height 7
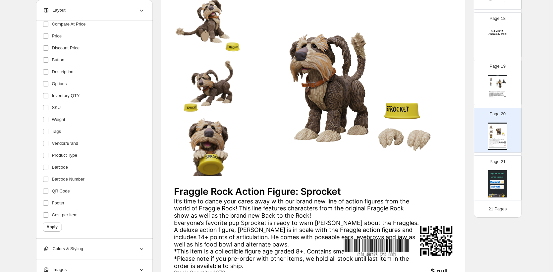
scroll to position [208, 0]
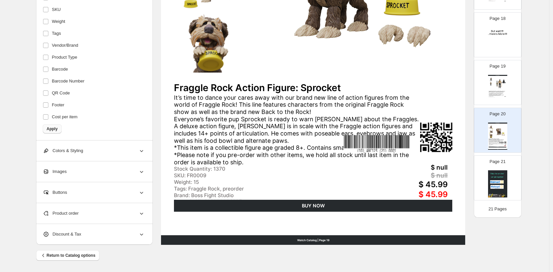
click at [56, 132] on button "Apply" at bounding box center [52, 128] width 19 height 9
click at [48, 129] on span "Apply" at bounding box center [52, 128] width 11 height 5
click at [52, 128] on span "Apply" at bounding box center [52, 128] width 11 height 5
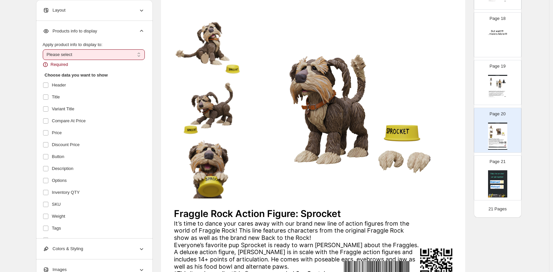
scroll to position [0, 0]
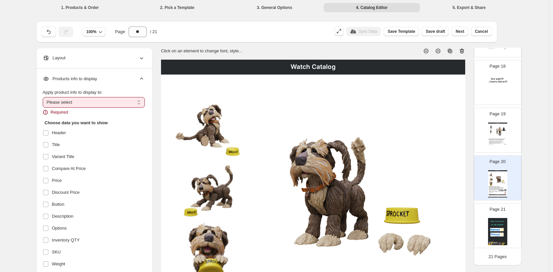
click at [143, 102] on select "**********" at bounding box center [94, 102] width 102 height 11
select select "**********"
click at [44, 97] on select "**********" at bounding box center [94, 102] width 102 height 11
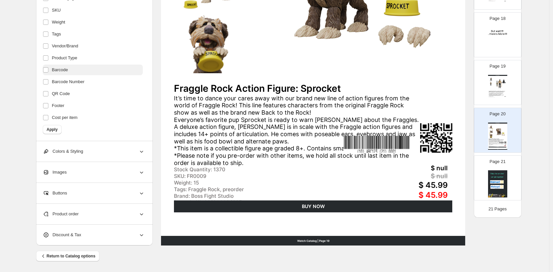
scroll to position [208, 0]
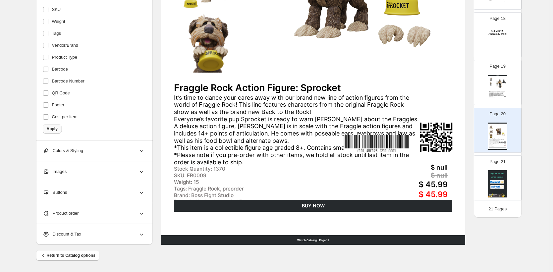
click at [48, 128] on button "Apply" at bounding box center [52, 128] width 19 height 9
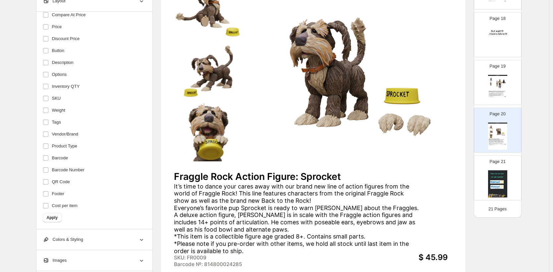
scroll to position [94, 0]
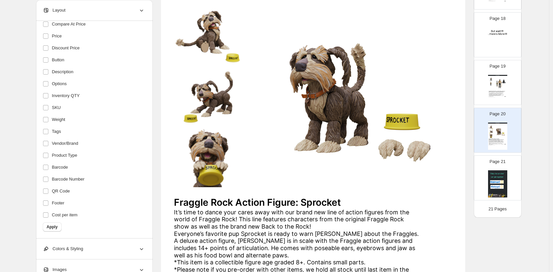
click at [503, 172] on img at bounding box center [497, 183] width 19 height 27
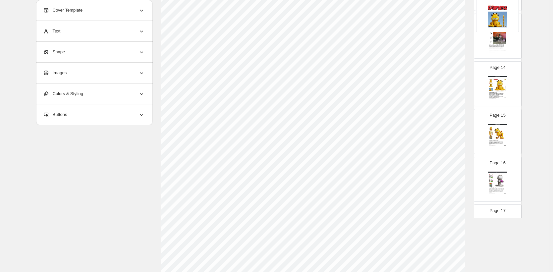
scroll to position [0, 0]
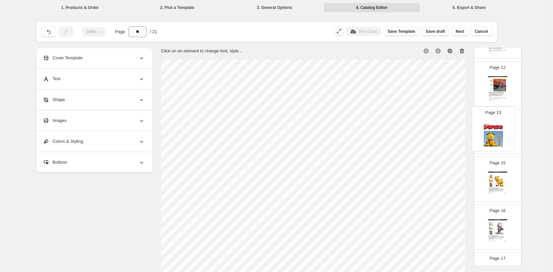
drag, startPoint x: 498, startPoint y: 93, endPoint x: 494, endPoint y: 137, distance: 43.5
click at [494, 137] on div "Page 1 Page 2 Page 3 Arriving Q2 2026 Hellboy 1:12 Scale Action Figures Wv1 | H…" at bounding box center [497, 36] width 48 height 998
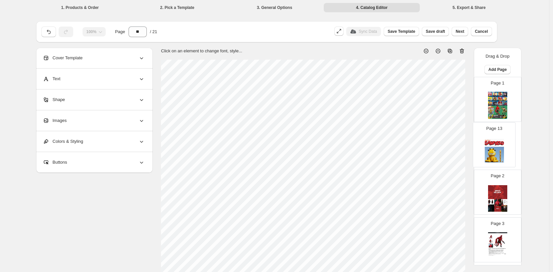
drag, startPoint x: 495, startPoint y: 142, endPoint x: 493, endPoint y: 150, distance: 9.0
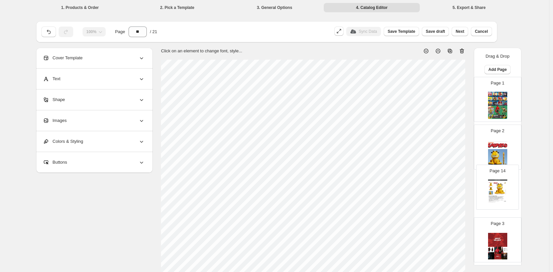
drag, startPoint x: 497, startPoint y: 201, endPoint x: 497, endPoint y: 186, distance: 15.2
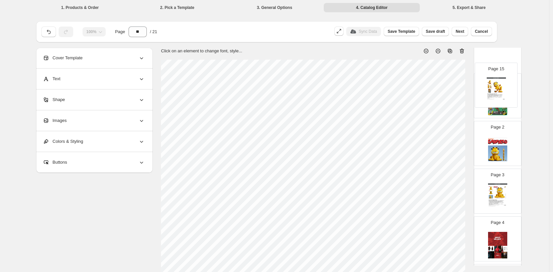
scroll to position [18, 0]
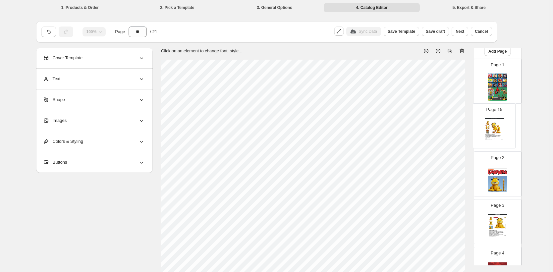
drag, startPoint x: 498, startPoint y: 139, endPoint x: 496, endPoint y: 128, distance: 11.6
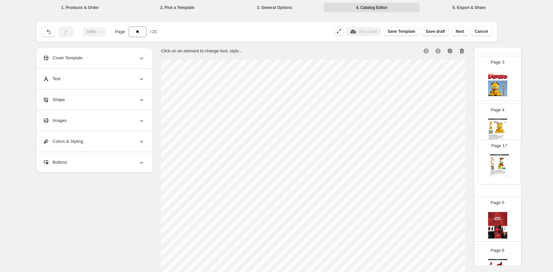
drag, startPoint x: 499, startPoint y: 242, endPoint x: 502, endPoint y: 159, distance: 83.1
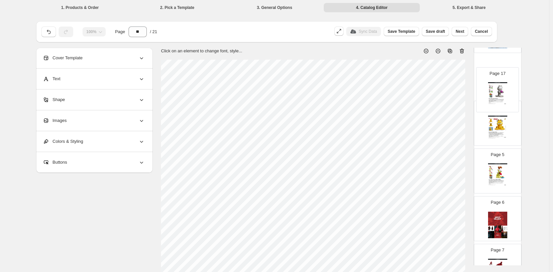
scroll to position [164, 0]
drag, startPoint x: 498, startPoint y: 188, endPoint x: 498, endPoint y: 159, distance: 29.5
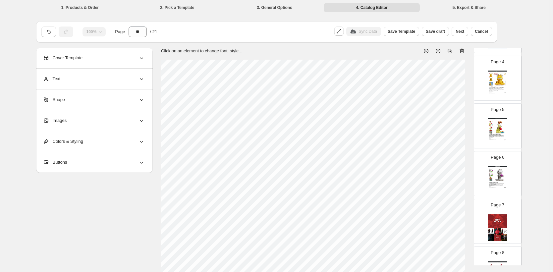
scroll to position [162, 0]
drag, startPoint x: 502, startPoint y: 75, endPoint x: 501, endPoint y: 179, distance: 104.3
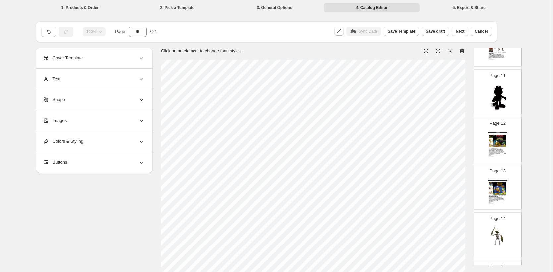
scroll to position [498, 0]
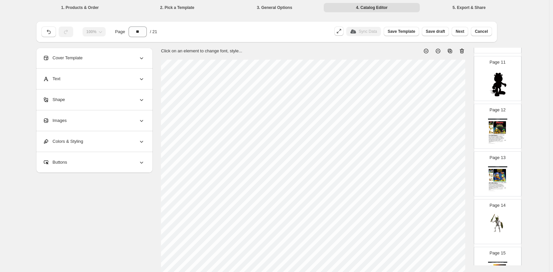
click at [501, 82] on img at bounding box center [497, 84] width 19 height 27
click at [461, 49] on icon at bounding box center [461, 51] width 7 height 7
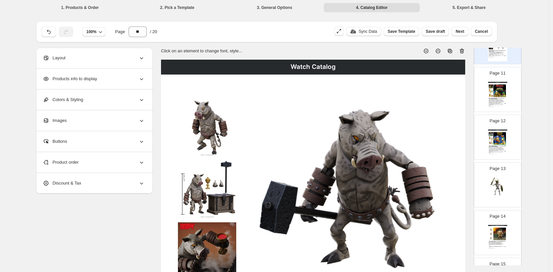
scroll to position [398, 0]
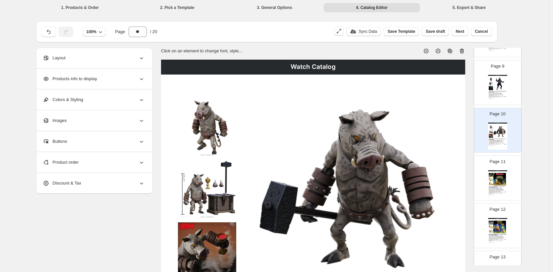
click at [498, 179] on img at bounding box center [499, 179] width 13 height 13
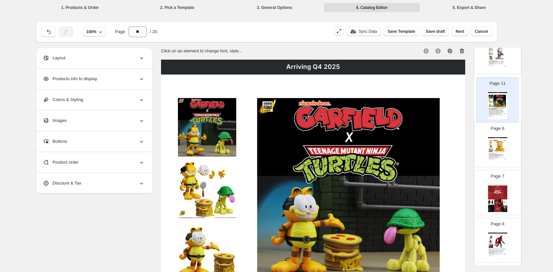
scroll to position [234, 0]
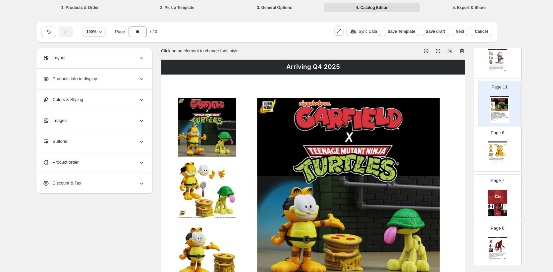
drag, startPoint x: 498, startPoint y: 179, endPoint x: 500, endPoint y: 98, distance: 80.8
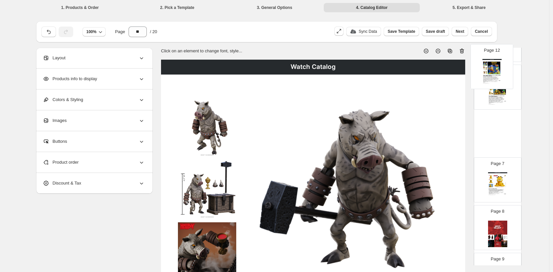
scroll to position [245, 0]
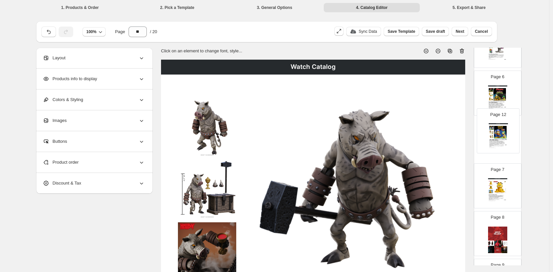
drag, startPoint x: 502, startPoint y: 140, endPoint x: 503, endPoint y: 133, distance: 7.0
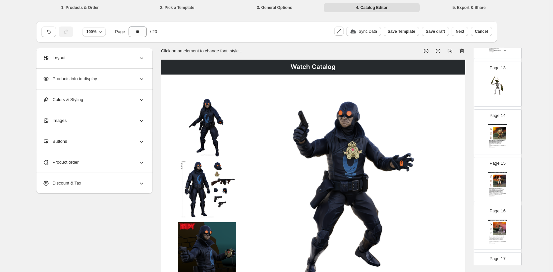
scroll to position [595, 0]
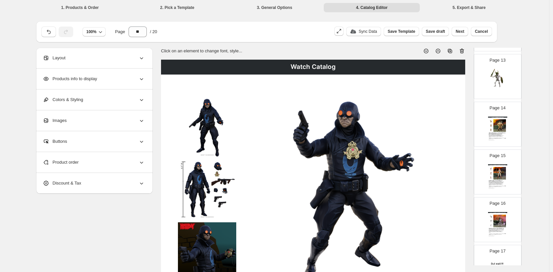
click at [481, 90] on div "Page 13" at bounding box center [495, 74] width 42 height 44
type input "**"
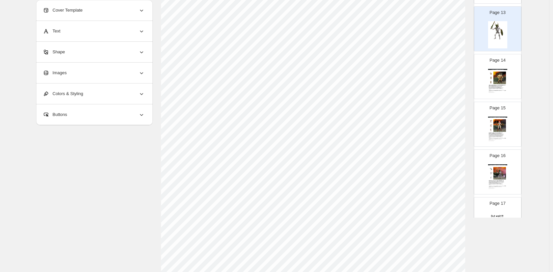
scroll to position [190, 0]
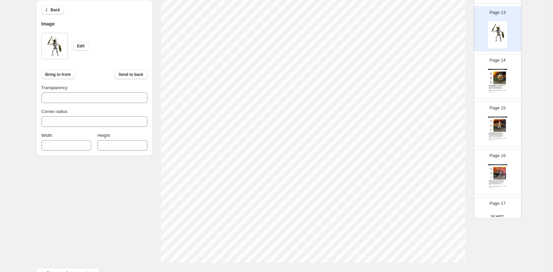
click at [128, 271] on div "100% Page ** / 20 Sync Data Save Template Save draft Next Cancel Back Image Edi…" at bounding box center [272, 56] width 482 height 461
type input "****"
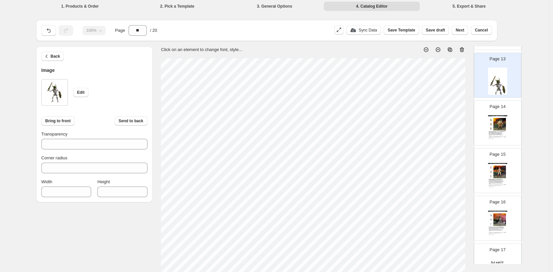
scroll to position [0, 0]
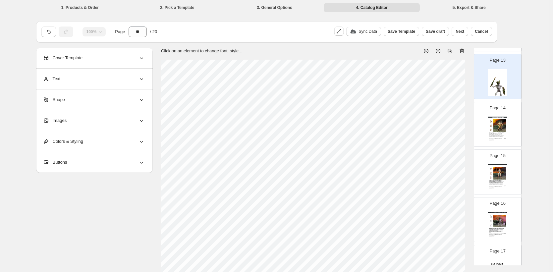
click at [78, 125] on div "Images" at bounding box center [94, 120] width 102 height 21
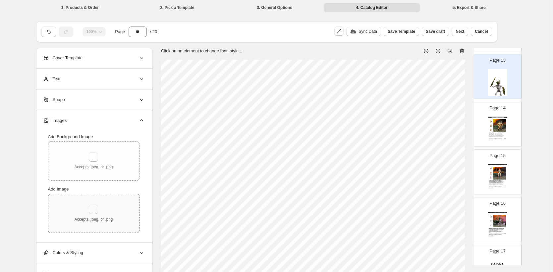
click at [97, 206] on button "button" at bounding box center [93, 209] width 9 height 9
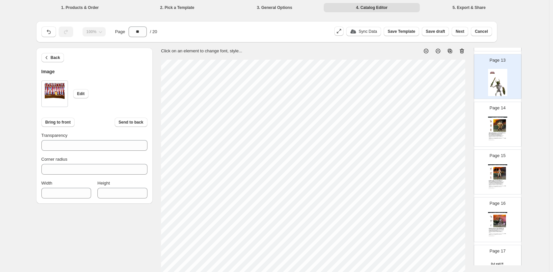
type input "***"
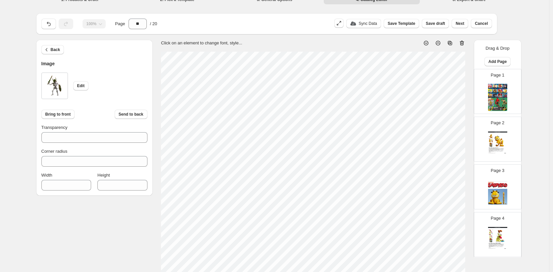
scroll to position [595, 0]
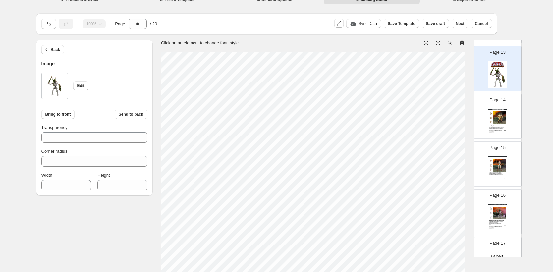
type input "***"
click at [67, 112] on span "Bring to front" at bounding box center [57, 114] width 25 height 5
click at [65, 113] on span "Bring to front" at bounding box center [57, 114] width 25 height 5
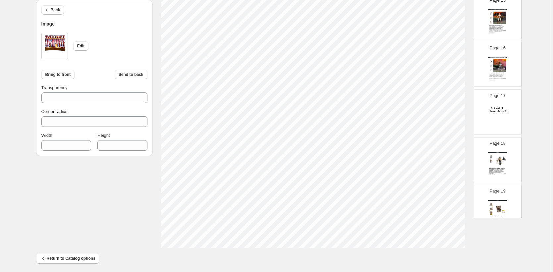
scroll to position [198, 0]
type input "****"
type input "***"
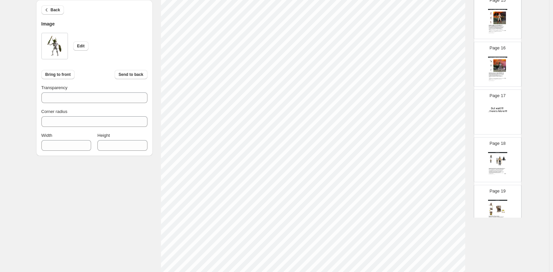
type input "***"
click at [143, 73] on span "Send to back" at bounding box center [131, 74] width 25 height 5
click at [132, 74] on span "Send to back" at bounding box center [131, 74] width 25 height 5
type input "****"
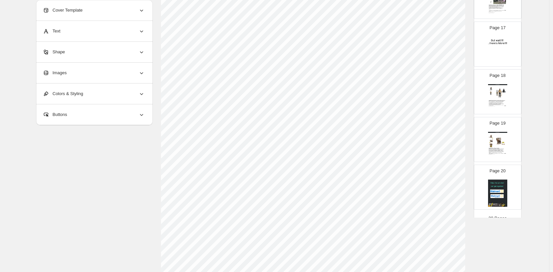
scroll to position [780, 0]
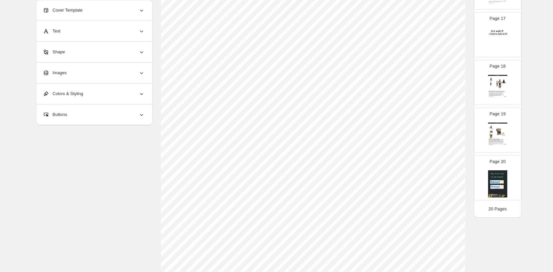
click at [492, 187] on img at bounding box center [497, 183] width 19 height 27
type input "**"
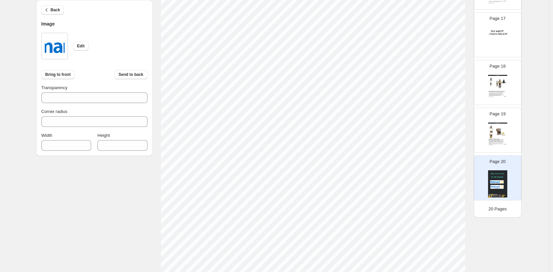
type input "***"
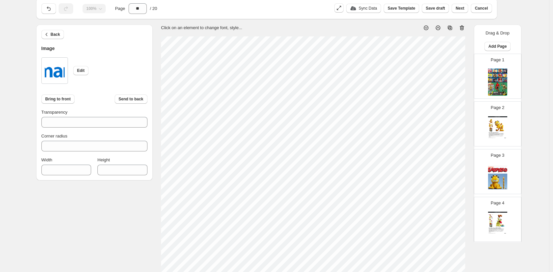
scroll to position [0, 0]
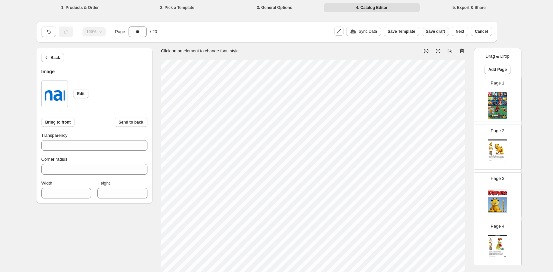
click at [432, 32] on span "Save draft" at bounding box center [434, 31] width 19 height 5
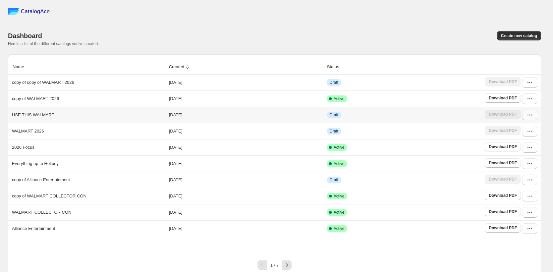
click at [532, 119] on button "button" at bounding box center [529, 115] width 15 height 11
click at [512, 164] on span "Edit" at bounding box center [512, 163] width 7 height 5
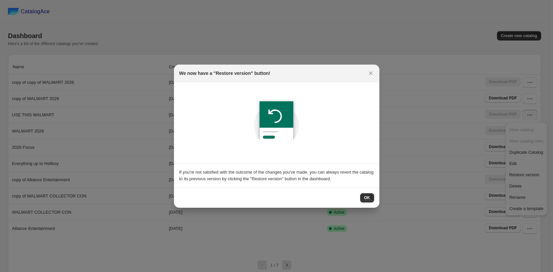
click at [367, 195] on span "OK" at bounding box center [367, 197] width 6 height 5
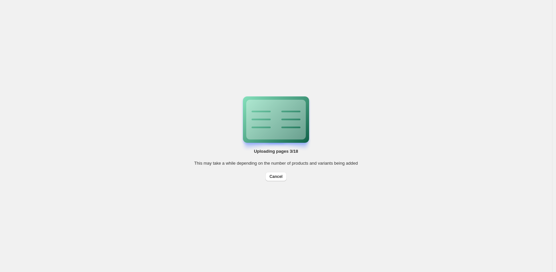
click at [281, 182] on div "Uploading pages 3/18 This may take a while depending on the number of products …" at bounding box center [276, 136] width 552 height 272
click at [276, 177] on span "Cancel" at bounding box center [275, 176] width 13 height 5
